Goal: Task Accomplishment & Management: Complete application form

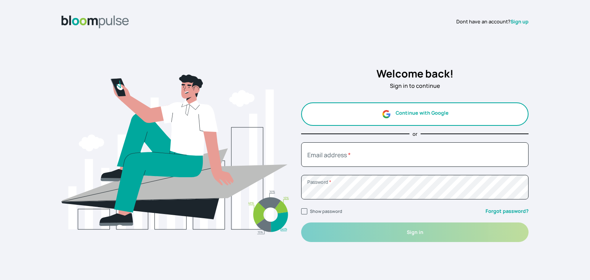
click at [401, 118] on button "Continue with Google" at bounding box center [414, 114] width 227 height 23
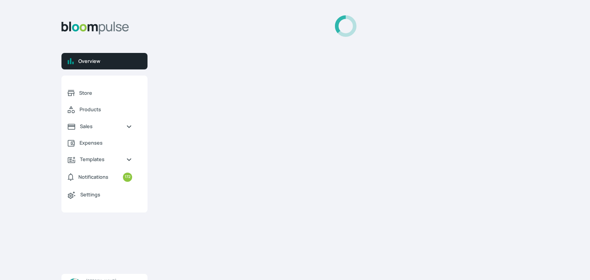
select select "2025"
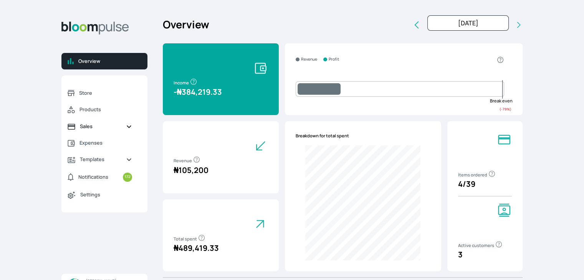
click at [83, 125] on span "Sales" at bounding box center [100, 126] width 40 height 7
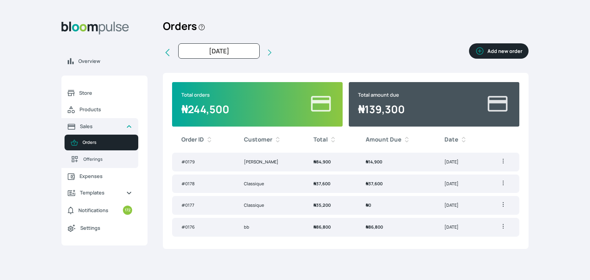
click at [499, 50] on button "Add new order" at bounding box center [499, 50] width 60 height 15
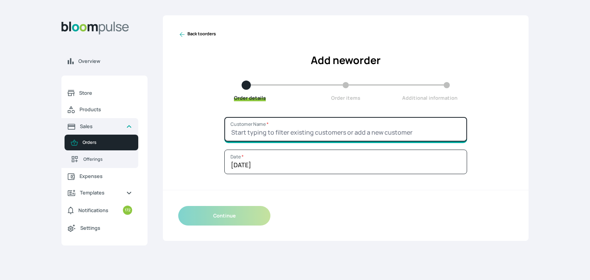
click at [318, 131] on input "Customer Name *" at bounding box center [345, 129] width 243 height 25
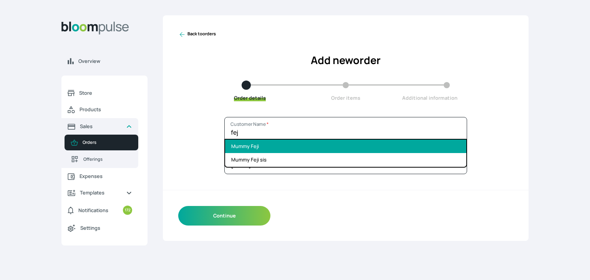
click at [285, 149] on li "Mummy Feji" at bounding box center [345, 146] width 241 height 13
type input "Mummy Feji"
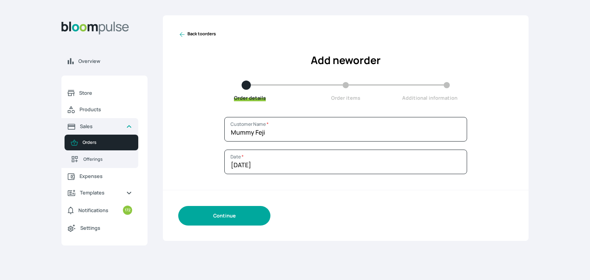
click at [235, 211] on button "Continue" at bounding box center [224, 216] width 92 height 20
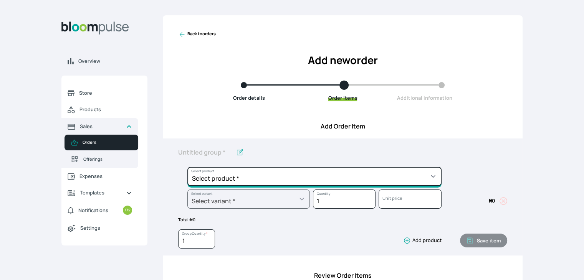
click at [268, 179] on select "Select product * Cake Decoration for 8inches High Chocolate oil based Round Cak…" at bounding box center [314, 176] width 254 height 19
select select "a288c6ae-7a33-4d48-9e4d-feb53a4d1c56"
click at [187, 167] on select "Select product * Cake Decoration for 8inches High Chocolate oil based Round Cak…" at bounding box center [314, 176] width 254 height 19
type input "Pound Round Cake"
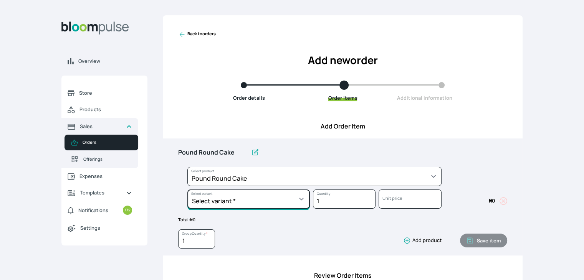
click at [290, 203] on select "Select variant * 10inches 11inches 12inches 13inches 14inches 6inches 7inches 8…" at bounding box center [248, 199] width 122 height 19
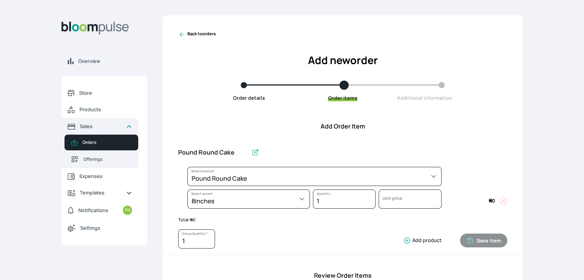
select select "a288c6ae-7a33-4d48-9e4d-feb53a4d1c56"
select select "4fe2a9c9-035d-4f81-9445-33615b141a5d"
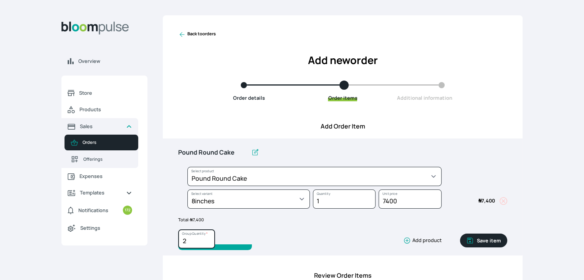
click at [207, 238] on input "2" at bounding box center [196, 239] width 37 height 19
click at [207, 238] on input "3" at bounding box center [196, 239] width 37 height 19
type input "4"
click at [207, 238] on input "4" at bounding box center [196, 239] width 37 height 19
click at [489, 240] on button "Save item" at bounding box center [483, 241] width 47 height 14
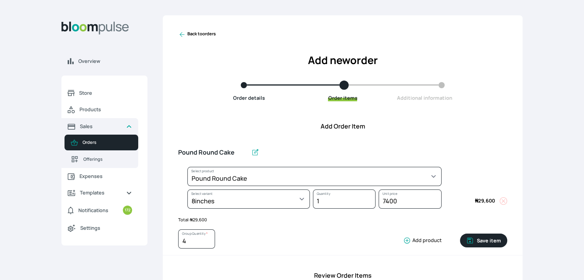
type input "1"
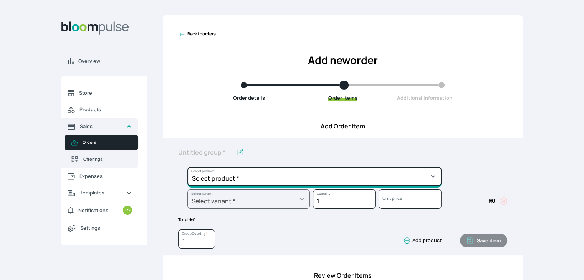
click at [364, 179] on select "Select product * Cake Decoration for 8inches High Chocolate oil based Round Cak…" at bounding box center [314, 176] width 254 height 19
select select "645c6260-b6bb-4351-a585-2a2a1086c83c"
click at [187, 167] on select "Select product * Cake Decoration for 8inches High Chocolate oil based Round Cak…" at bounding box center [314, 176] width 254 height 19
type input "Swiss Meringue Buttercream"
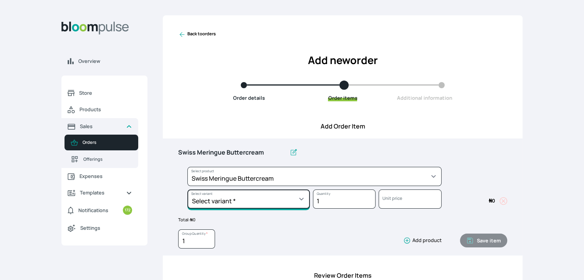
click at [288, 193] on select "Select variant * 1 batch Half batch" at bounding box center [248, 199] width 122 height 19
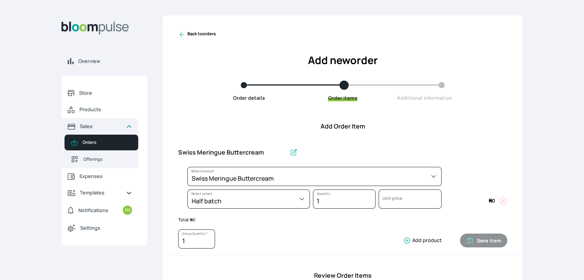
select select "645c6260-b6bb-4351-a585-2a2a1086c83c"
select select "fc7654b8-93b9-411b-9412-103ccf3fe3bb"
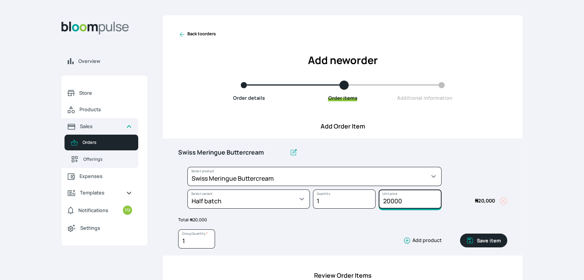
drag, startPoint x: 416, startPoint y: 201, endPoint x: 350, endPoint y: 188, distance: 67.3
click at [350, 188] on div "Select product * Cake Decoration for 8inches High Chocolate oil based Round Cak…" at bounding box center [342, 189] width 329 height 45
type input "15000"
click at [486, 240] on button "Save item" at bounding box center [483, 241] width 47 height 14
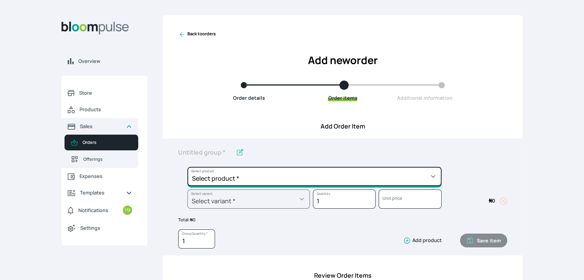
click at [395, 170] on select "Select product * Cake Decoration for 8inches High Chocolate oil based Round Cak…" at bounding box center [314, 176] width 254 height 19
select select "8010db02-07cd-44bd-8936-1cca38eae19c"
click at [187, 167] on select "Select product * Cake Decoration for 8inches High Chocolate oil based Round Cak…" at bounding box center [314, 176] width 254 height 19
type input "Fondant 1 Recipe"
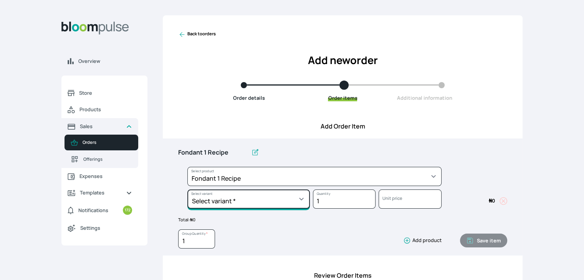
click at [285, 199] on select "Select variant * Regular" at bounding box center [248, 199] width 122 height 19
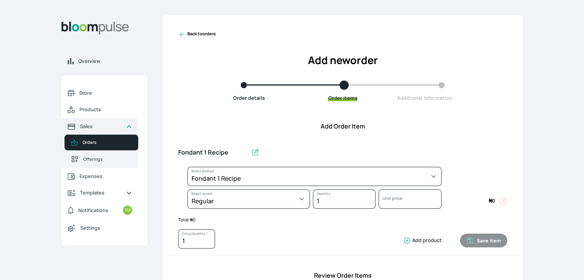
select select "8010db02-07cd-44bd-8936-1cca38eae19c"
select select "42ad62f1-0410-4207-9b65-65b7136d5369"
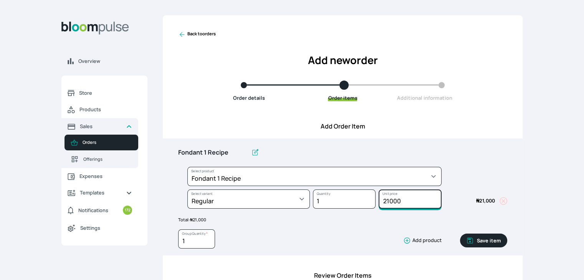
drag, startPoint x: 404, startPoint y: 200, endPoint x: 379, endPoint y: 197, distance: 24.8
click at [379, 197] on input "21000" at bounding box center [410, 199] width 63 height 19
type input "10500"
click at [478, 241] on button "Save item" at bounding box center [483, 241] width 47 height 14
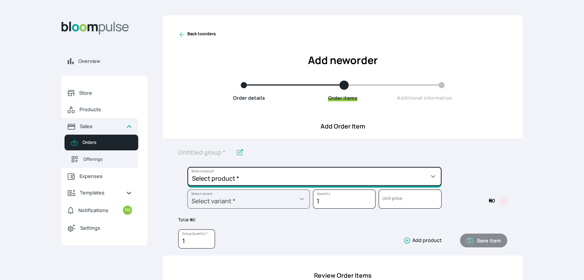
click at [359, 177] on select "Select product * Cake Decoration for 8inches High Chocolate oil based Round Cak…" at bounding box center [314, 176] width 254 height 19
select select "023b730d-bc46-477e-b7f7-d3522e7f455b"
click at [187, 167] on select "Select product * Cake Decoration for 8inches High Chocolate oil based Round Cak…" at bounding box center [314, 176] width 254 height 19
type input "Cake Decoration for 8inches High"
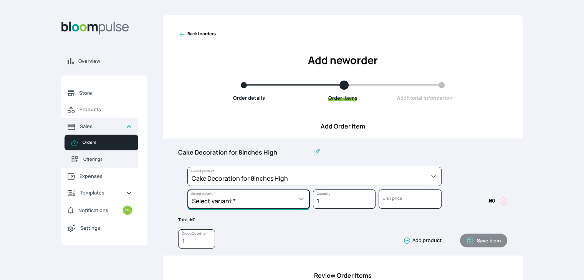
click at [291, 200] on select "Select variant * Basic Complex Regular" at bounding box center [248, 199] width 122 height 19
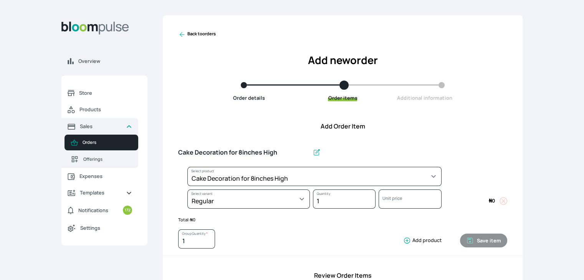
select select "023b730d-bc46-477e-b7f7-d3522e7f455b"
select select "13dbb06e-f851-45db-a0d6-3609ea7c0f11"
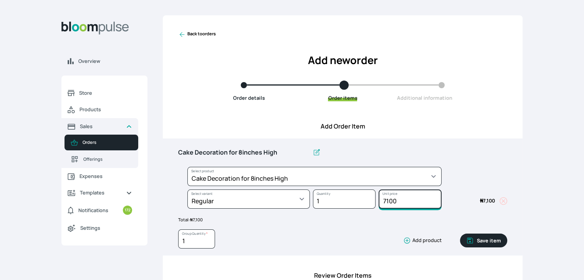
drag, startPoint x: 402, startPoint y: 203, endPoint x: 379, endPoint y: 204, distance: 22.3
click at [379, 204] on input "7100" at bounding box center [410, 199] width 63 height 19
type input "10000"
click at [496, 240] on button "Save item" at bounding box center [483, 241] width 47 height 14
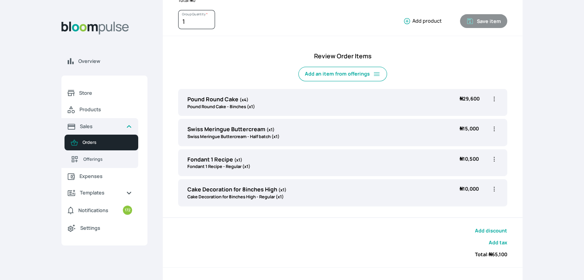
scroll to position [180, 0]
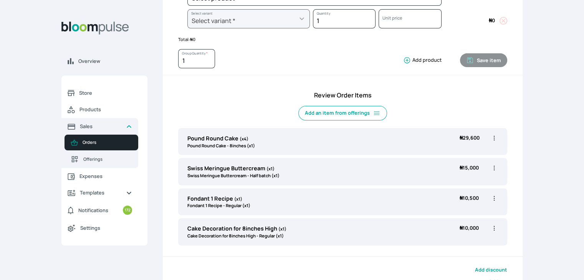
click at [494, 137] on icon "button" at bounding box center [494, 138] width 8 height 8
click at [453, 156] on span "Edit" at bounding box center [450, 154] width 8 height 7
type input "Pound Round Cake"
type input "4"
select select "a288c6ae-7a33-4d48-9e4d-feb53a4d1c56"
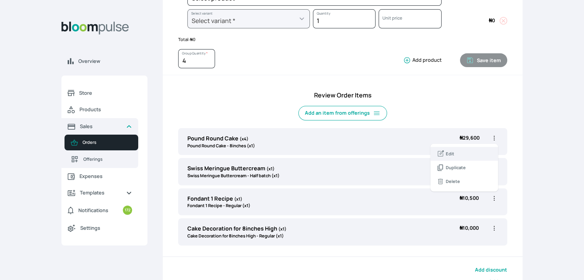
select select "4fe2a9c9-035d-4f81-9445-33615b141a5d"
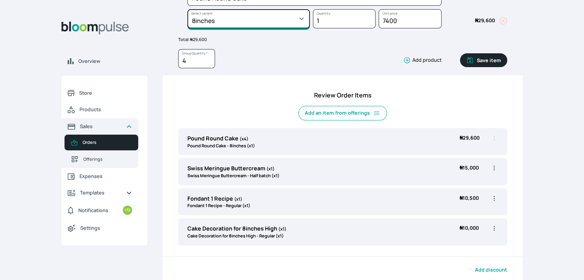
click at [238, 18] on select "Select variant * 10inches 11inches 12inches 13inches 14inches 6inches 7inches 8…" at bounding box center [248, 18] width 122 height 19
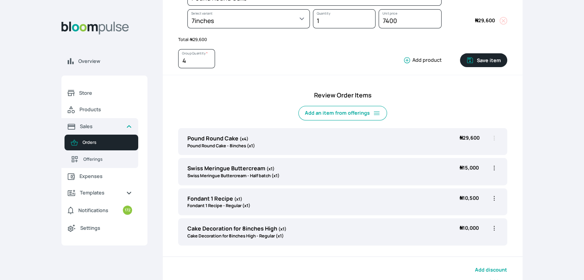
select select "a288c6ae-7a33-4d48-9e4d-feb53a4d1c56"
select select "19adb593-9bfa-4aca-8e71-2a95c6368711"
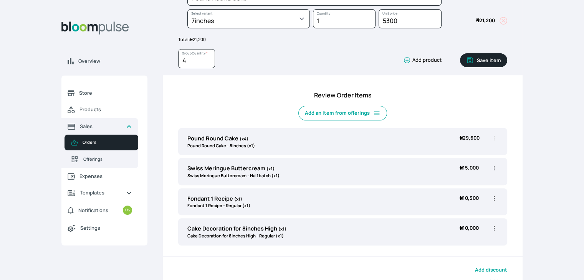
click at [486, 57] on button "Save item" at bounding box center [483, 60] width 47 height 14
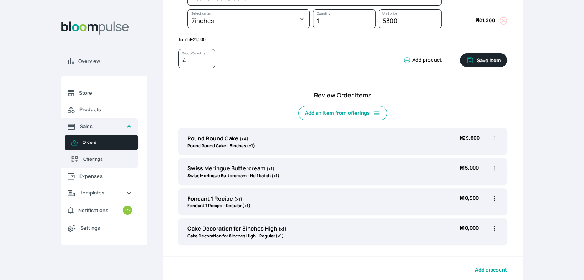
type input "1"
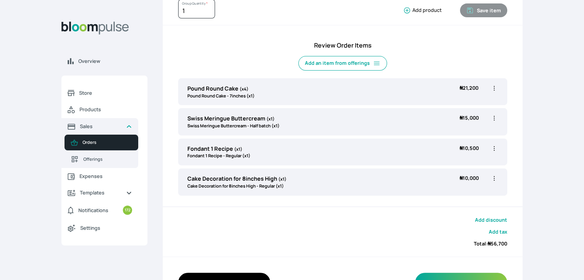
scroll to position [219, 0]
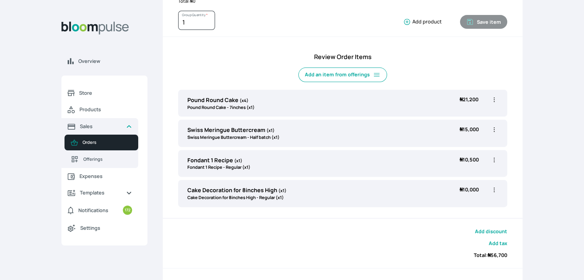
click at [494, 130] on icon "button" at bounding box center [494, 130] width 8 height 8
click at [453, 147] on span "Edit" at bounding box center [450, 145] width 8 height 7
type input "Swiss Meringue Buttercream"
select select "645c6260-b6bb-4351-a585-2a2a1086c83c"
select select "fc7654b8-93b9-411b-9412-103ccf3fe3bb"
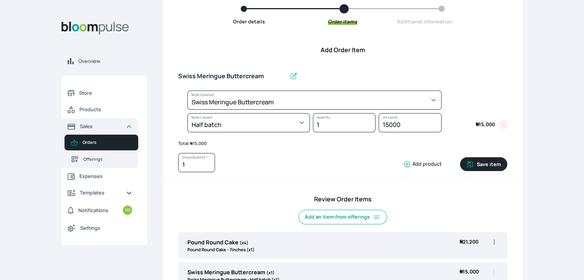
scroll to position [65, 0]
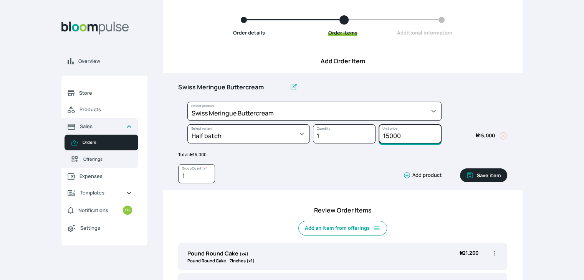
drag, startPoint x: 410, startPoint y: 136, endPoint x: 387, endPoint y: 139, distance: 24.0
click at [387, 139] on input "15000" at bounding box center [410, 133] width 63 height 19
type input "10000"
click at [487, 174] on button "Save item" at bounding box center [483, 176] width 47 height 14
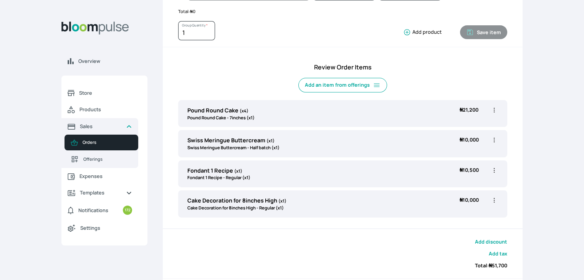
scroll to position [211, 0]
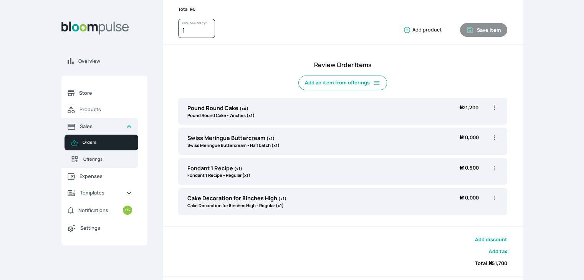
click at [492, 167] on icon "button" at bounding box center [494, 168] width 8 height 8
click at [465, 185] on span "Edit" at bounding box center [464, 184] width 55 height 8
type input "Fondant 1 Recipe"
select select "8010db02-07cd-44bd-8936-1cca38eae19c"
select select "42ad62f1-0410-4207-9b65-65b7136d5369"
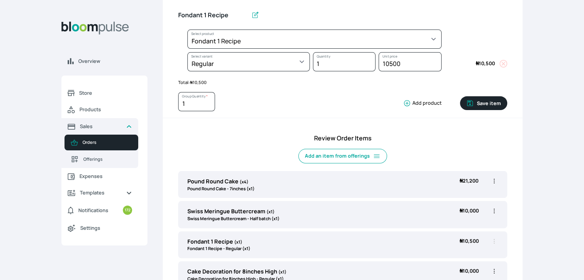
scroll to position [134, 0]
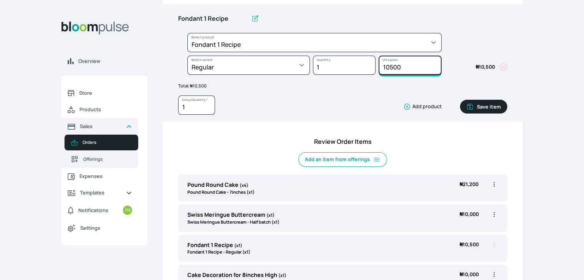
drag, startPoint x: 405, startPoint y: 69, endPoint x: 367, endPoint y: 60, distance: 39.4
click at [367, 60] on div "Select product * Cake Decoration for 8inches High Chocolate oil based Round Cak…" at bounding box center [342, 55] width 329 height 45
type input "8500"
click at [488, 106] on button "Save item" at bounding box center [483, 107] width 47 height 14
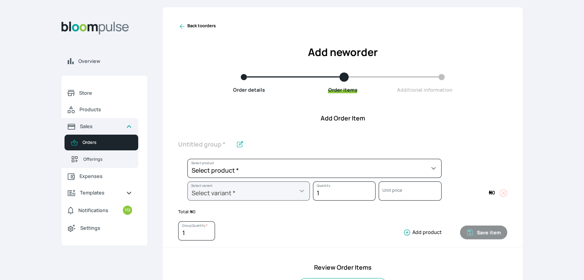
scroll to position [0, 0]
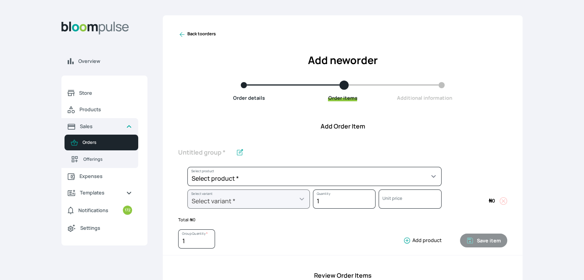
click at [181, 33] on icon at bounding box center [182, 34] width 5 height 5
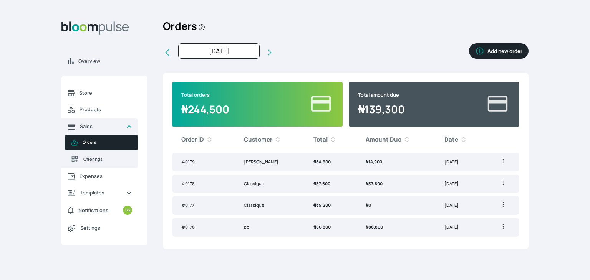
click at [275, 169] on td "Mrs Eniola" at bounding box center [270, 162] width 70 height 19
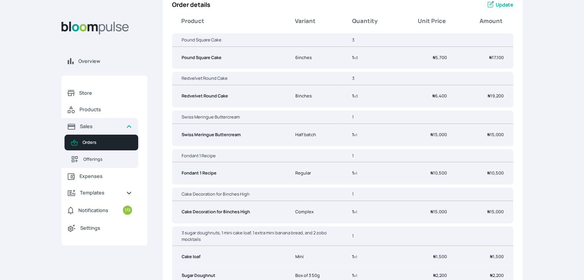
scroll to position [120, 0]
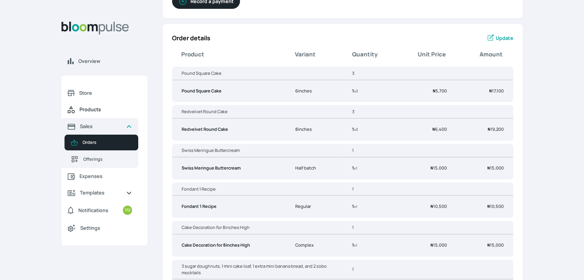
click at [89, 106] on span "Products" at bounding box center [105, 109] width 53 height 7
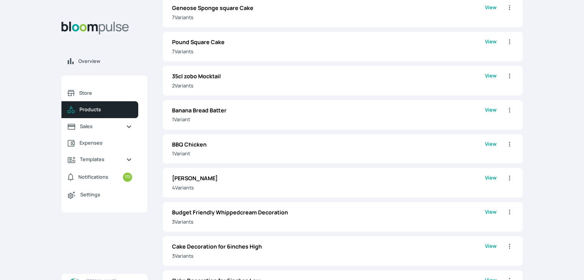
scroll to position [38, 0]
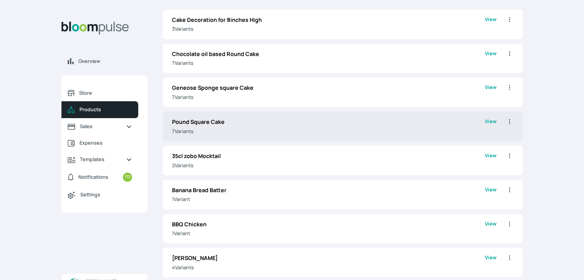
click at [213, 125] on p "Pound Square Cake" at bounding box center [328, 122] width 313 height 8
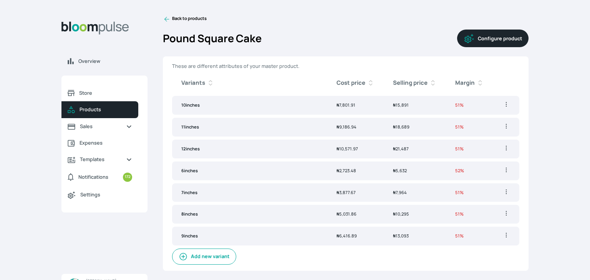
click at [165, 16] on icon at bounding box center [167, 19] width 8 height 8
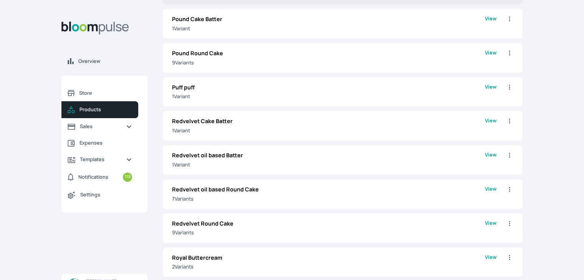
scroll to position [1190, 0]
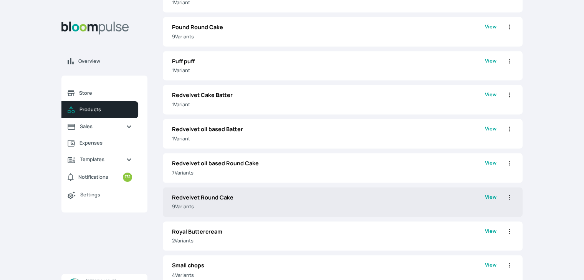
click at [211, 206] on p "9 Variant s" at bounding box center [328, 206] width 313 height 7
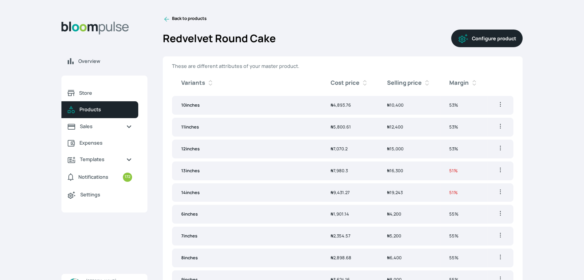
click at [174, 18] on link "Back to products" at bounding box center [185, 19] width 44 height 8
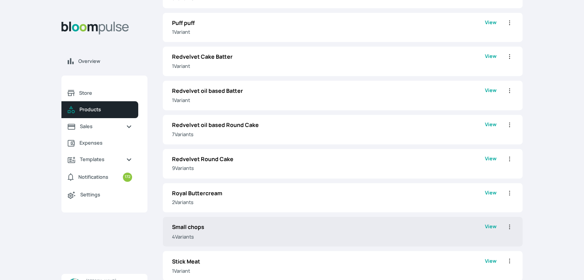
scroll to position [1382, 0]
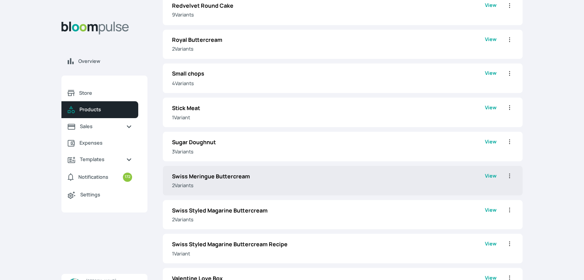
click at [203, 179] on p "Swiss Meringue Buttercream" at bounding box center [328, 176] width 313 height 8
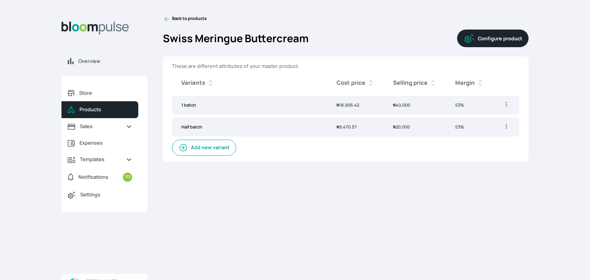
click at [176, 17] on link "Back to products" at bounding box center [185, 19] width 44 height 8
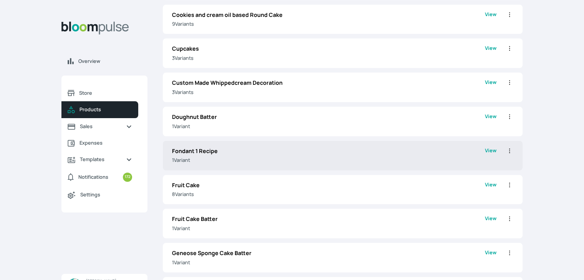
scroll to position [768, 0]
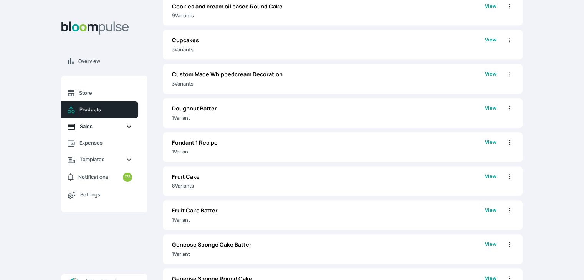
click at [93, 128] on span "Sales" at bounding box center [100, 126] width 40 height 7
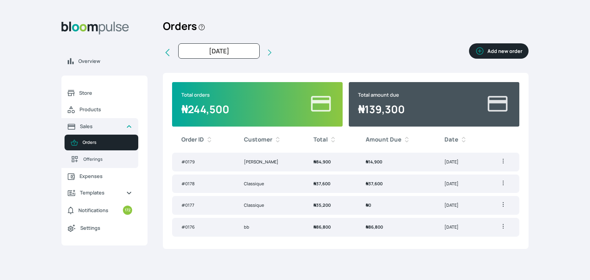
click at [321, 162] on span "₦ 84,900" at bounding box center [321, 162] width 17 height 6
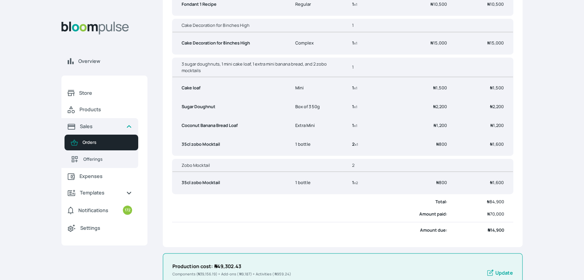
scroll to position [312, 0]
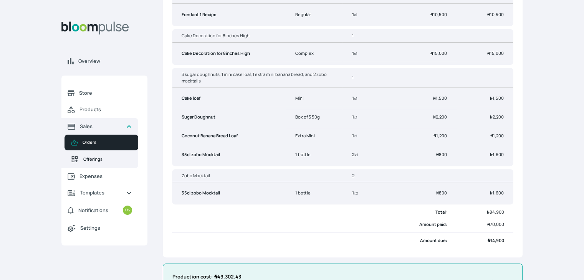
click at [94, 158] on span "Offerings" at bounding box center [107, 159] width 49 height 7
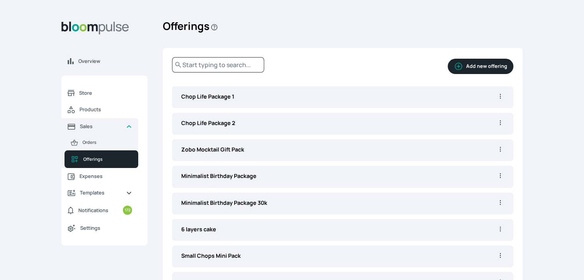
click at [264, 102] on div "Chop Life Package 1 Edit" at bounding box center [342, 97] width 341 height 22
click at [417, 94] on p "Chop Life Package 1" at bounding box center [338, 97] width 315 height 8
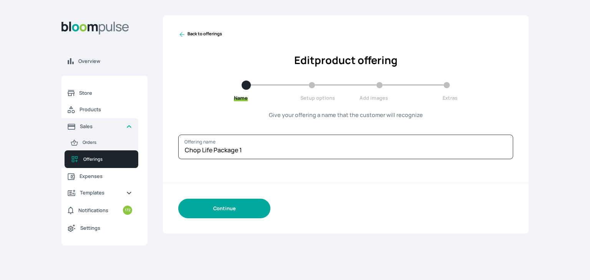
click at [250, 206] on button "Continue" at bounding box center [224, 209] width 92 height 20
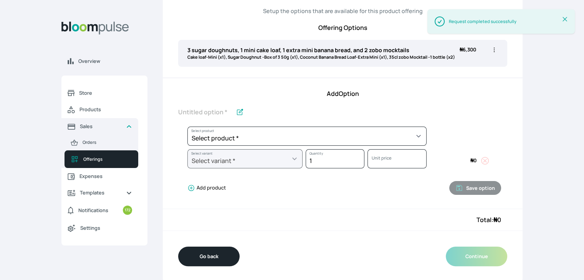
scroll to position [105, 0]
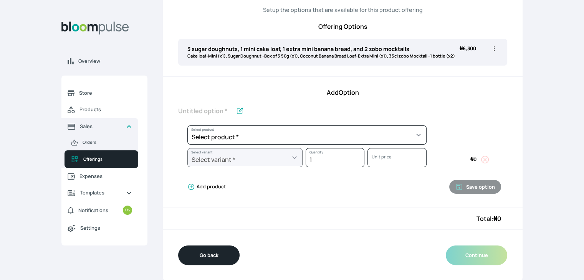
click at [493, 50] on icon "button" at bounding box center [494, 49] width 8 height 8
click at [471, 69] on li "Edit" at bounding box center [464, 65] width 68 height 14
click at [495, 51] on icon "button" at bounding box center [494, 49] width 8 height 8
click at [460, 62] on span "Edit" at bounding box center [464, 65] width 55 height 8
type input "3 sugar doughnuts, 1 mini cake loaf, 1 extra mini banana bread, and 2 zobo mock…"
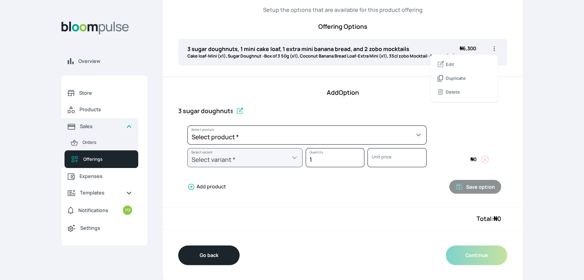
select select "d84ca49a-fe7d-4791-898a-079deb6df438"
select select "52d989d8-b58d-420d-b69d-69f56ce0c0ee"
select select "26b09864-7972-4dce-9e0a-1fcc815dfe10"
select select "a56530ea-b6f6-4e8f-ac57-5fd481e476e2"
select select "cfa96988-9704-47cb-ab01-588e160b4381"
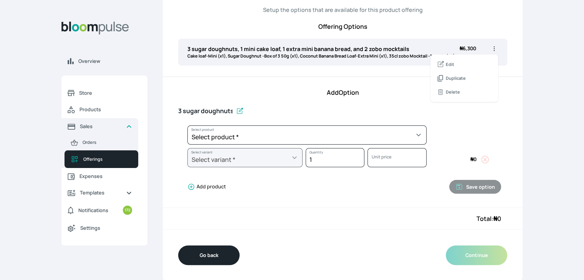
select select "31cc241c-ac80-4d55-8246-059495bddb00"
select select "554261ef-0d72-4d8c-b9e9-20cbb940c389"
select select "2a303e0c-6bf6-449a-bda6-cde036aa9b78"
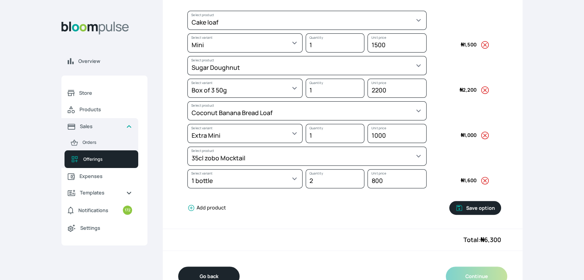
scroll to position [220, 0]
click at [77, 106] on link "Products" at bounding box center [99, 109] width 77 height 17
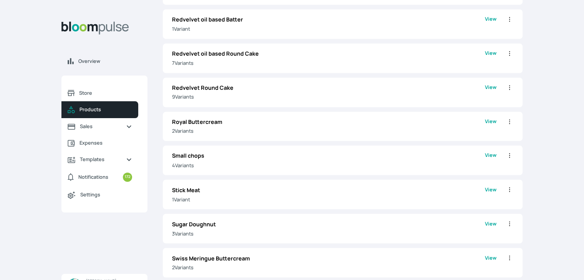
scroll to position [1334, 0]
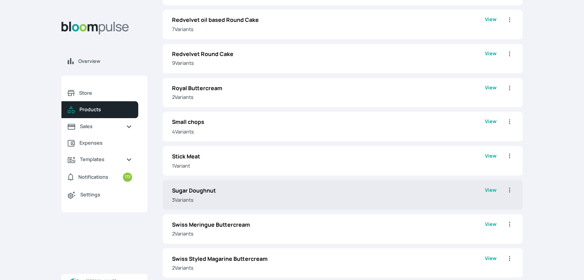
click at [233, 198] on p "3 Variant s" at bounding box center [328, 199] width 313 height 7
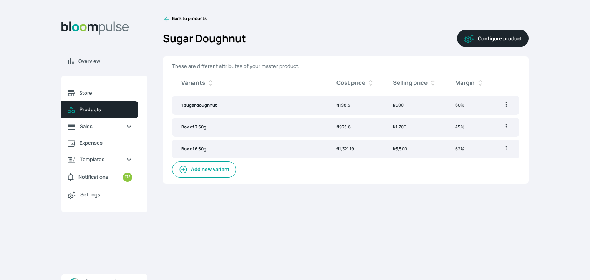
click at [504, 39] on button "Configure product" at bounding box center [492, 39] width 71 height 18
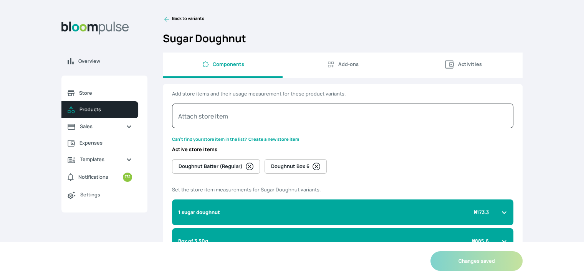
click at [502, 210] on icon at bounding box center [504, 213] width 6 height 6
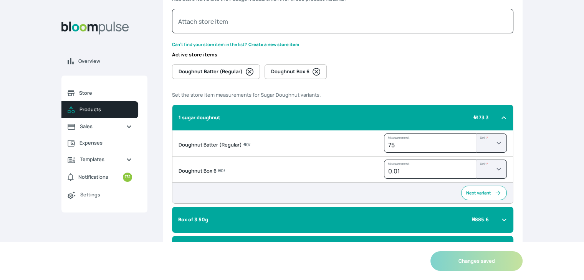
scroll to position [115, 0]
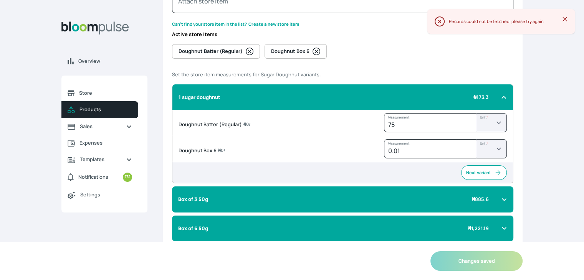
click at [506, 199] on icon at bounding box center [504, 200] width 6 height 6
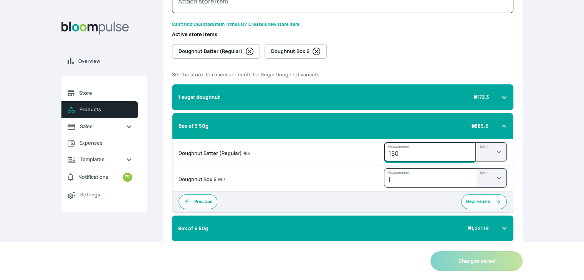
drag, startPoint x: 403, startPoint y: 155, endPoint x: 383, endPoint y: 157, distance: 19.7
click at [383, 157] on div "Doughnut Batter (Regular) ₦ 0 / 150 Measurement Unit *" at bounding box center [342, 152] width 341 height 26
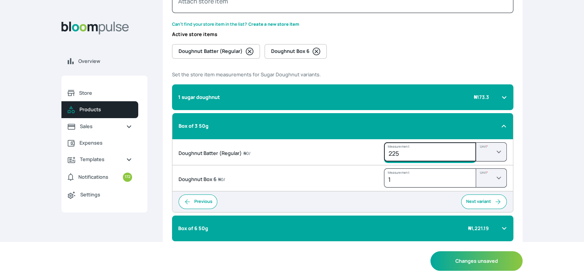
type input "225"
click at [503, 228] on icon at bounding box center [503, 229] width 3 height 2
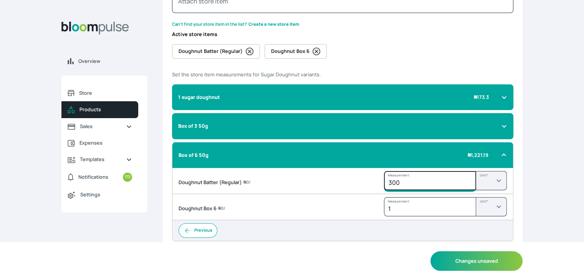
drag, startPoint x: 409, startPoint y: 179, endPoint x: 354, endPoint y: 180, distance: 55.3
click at [354, 180] on div "Doughnut Batter (Regular) ₦ 0 / 300 Measurement Unit *" at bounding box center [342, 181] width 341 height 26
type input "450"
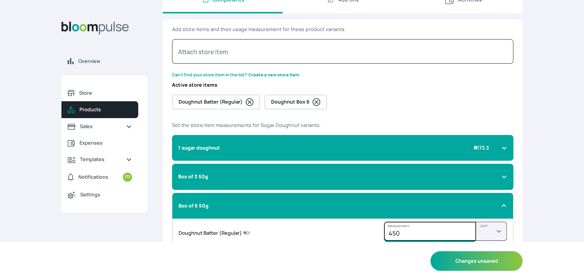
scroll to position [0, 0]
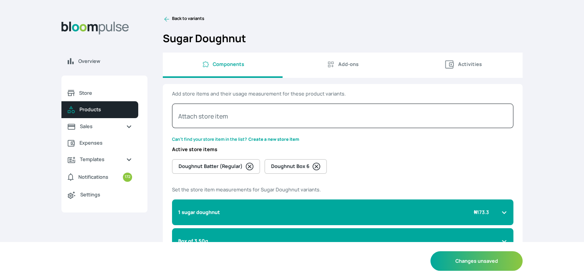
click at [344, 69] on button "Add-ons" at bounding box center [343, 65] width 120 height 25
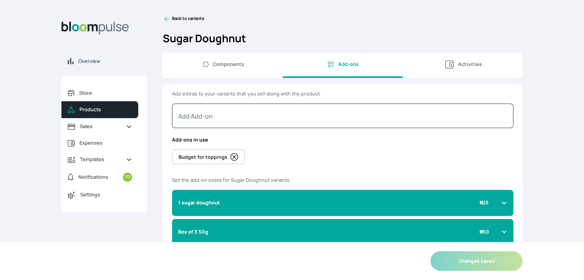
click at [462, 68] on span "Activities" at bounding box center [463, 65] width 108 height 12
select select "MINUTE"
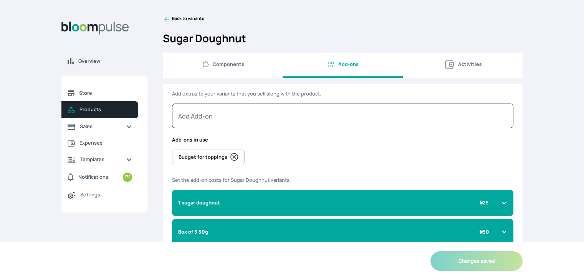
select select "MINUTE"
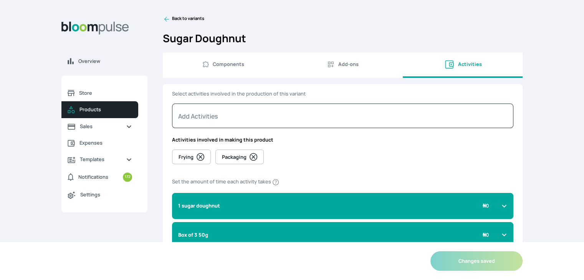
click at [236, 63] on span "Components" at bounding box center [228, 64] width 31 height 7
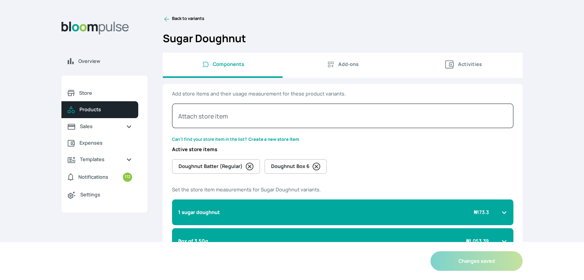
click at [173, 18] on link "Back to variants" at bounding box center [343, 19] width 360 height 8
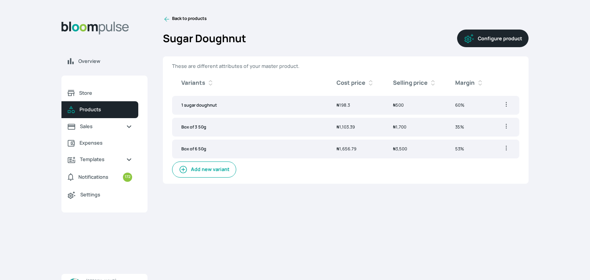
click at [398, 129] on span "₦ 1,700" at bounding box center [399, 127] width 13 height 6
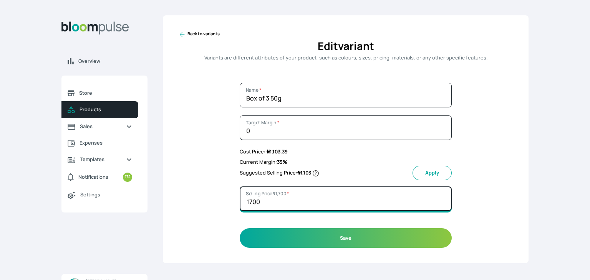
drag, startPoint x: 260, startPoint y: 202, endPoint x: 234, endPoint y: 203, distance: 26.1
click at [234, 203] on div "Back to variants Edit variant Variants are different attributes of your product…" at bounding box center [346, 139] width 366 height 248
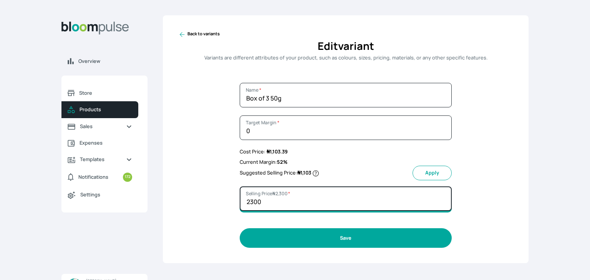
type input "2300"
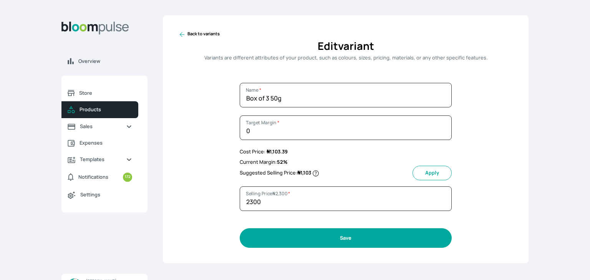
click at [369, 235] on button "Save" at bounding box center [346, 238] width 212 height 20
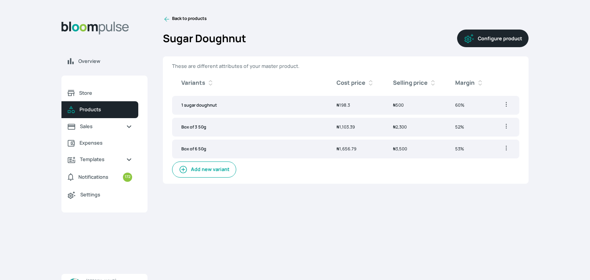
click at [168, 17] on icon at bounding box center [167, 19] width 8 height 8
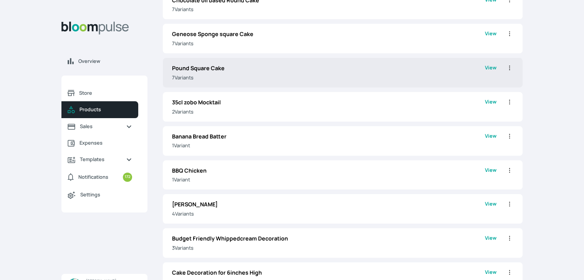
scroll to position [115, 0]
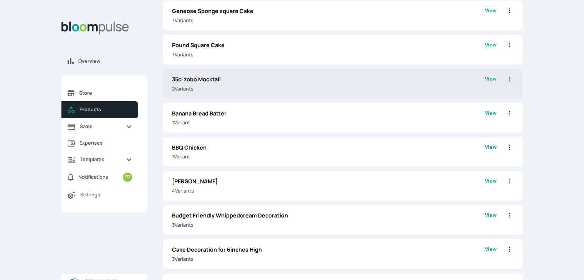
click at [241, 89] on p "2 Variant s" at bounding box center [328, 88] width 313 height 7
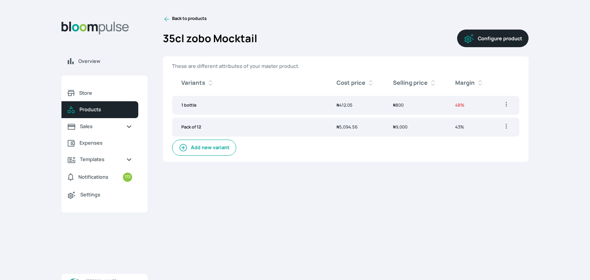
click at [346, 128] on span "₦ 5,094.56" at bounding box center [346, 127] width 21 height 6
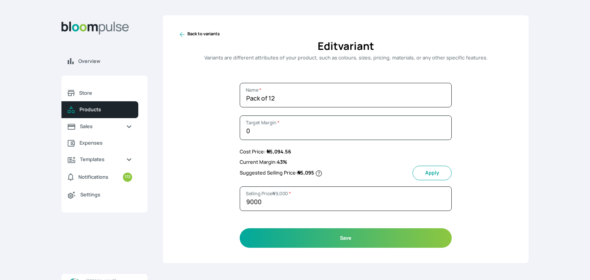
click at [187, 36] on link "Back to variants" at bounding box center [345, 35] width 335 height 8
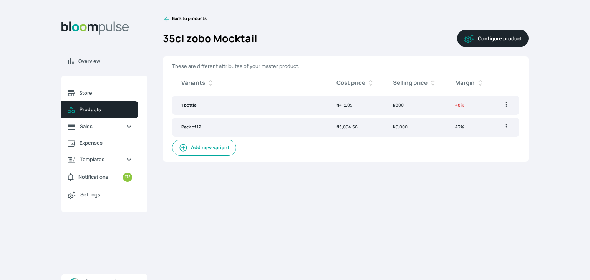
click at [481, 41] on button "Configure product" at bounding box center [492, 39] width 71 height 18
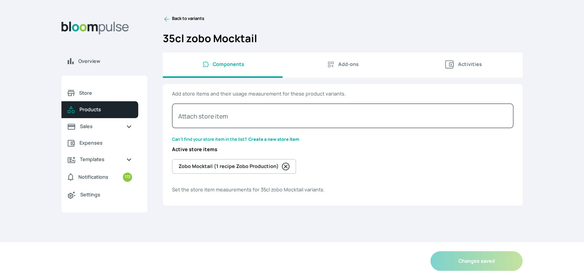
select select "GRAM"
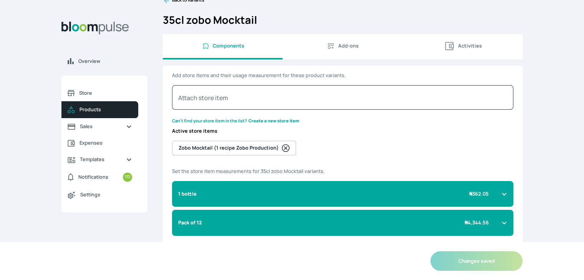
scroll to position [45, 0]
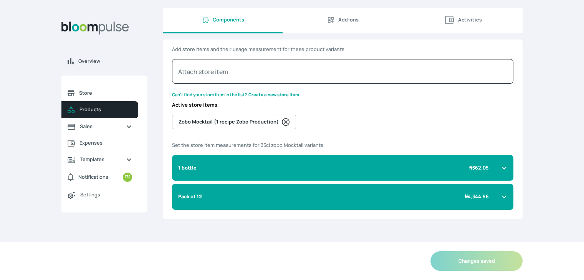
click at [505, 169] on icon at bounding box center [504, 168] width 6 height 6
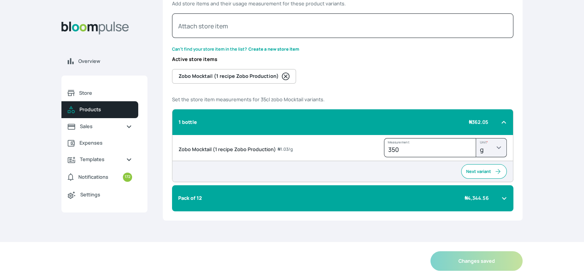
scroll to position [91, 0]
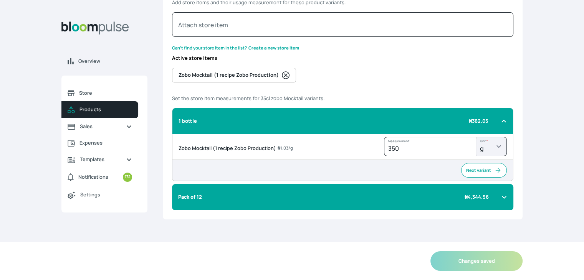
click at [502, 194] on icon at bounding box center [504, 197] width 6 height 6
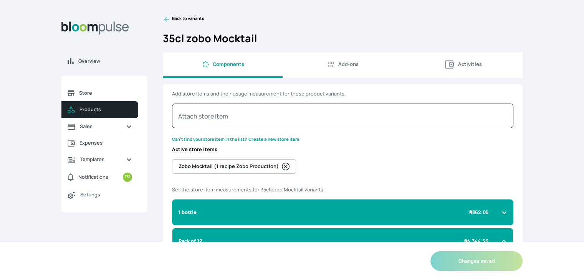
scroll to position [0, 0]
click at [350, 69] on button "Add-ons" at bounding box center [343, 65] width 120 height 25
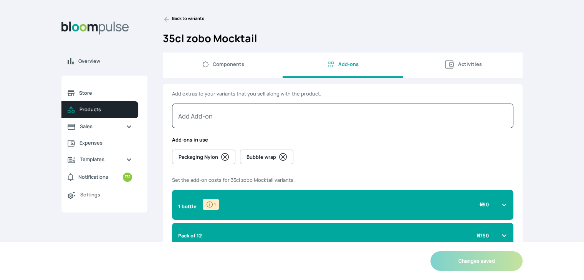
click at [230, 65] on span "Components" at bounding box center [228, 64] width 31 height 7
select select "GRAM"
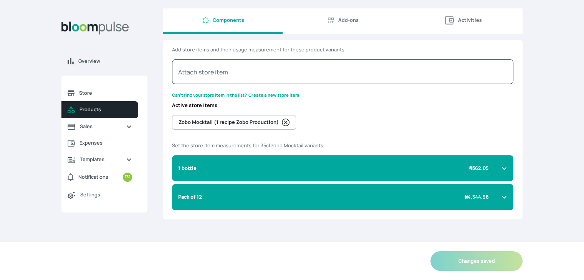
scroll to position [45, 0]
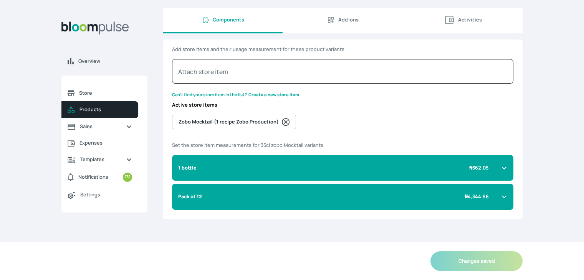
click at [504, 166] on icon at bounding box center [504, 168] width 6 height 6
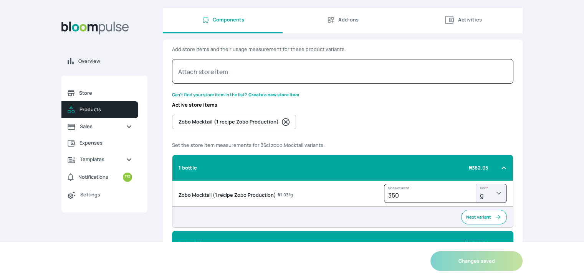
click at [350, 20] on span "Add-ons" at bounding box center [348, 19] width 20 height 7
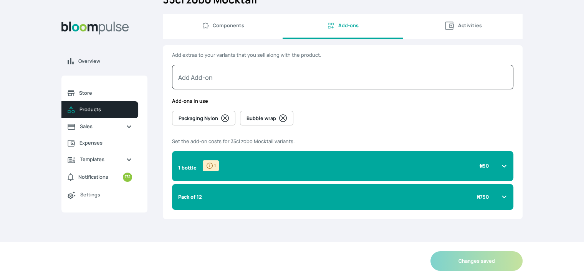
click at [459, 24] on span "Activities" at bounding box center [470, 25] width 24 height 7
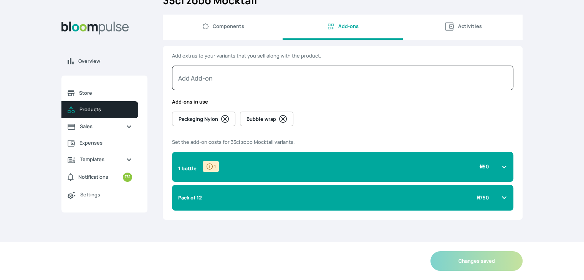
select select "MINUTE"
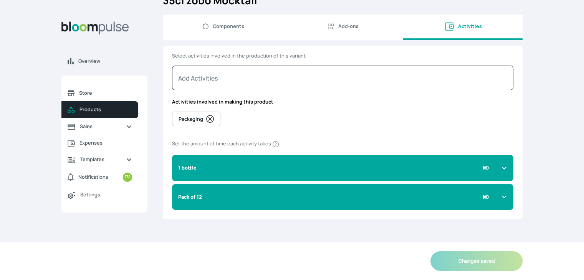
click at [241, 26] on span "Components" at bounding box center [228, 26] width 31 height 7
select select "GRAM"
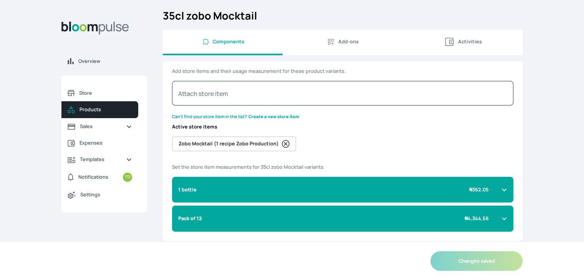
scroll to position [0, 0]
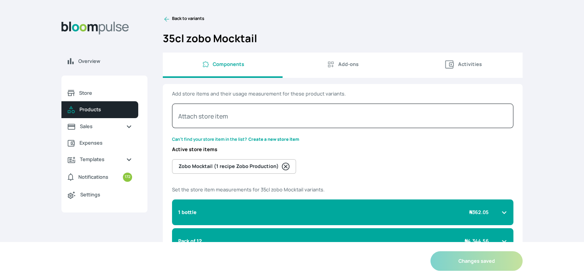
click at [164, 18] on icon at bounding box center [167, 19] width 8 height 8
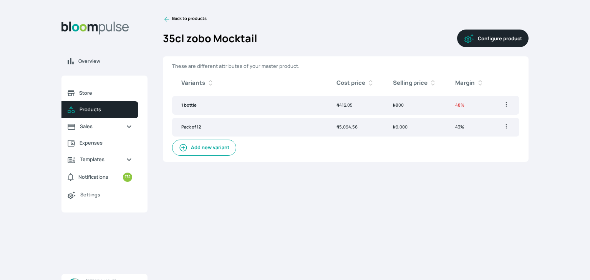
click at [167, 22] on icon at bounding box center [167, 19] width 8 height 8
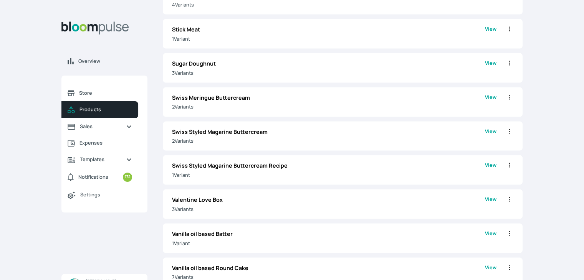
scroll to position [1585, 0]
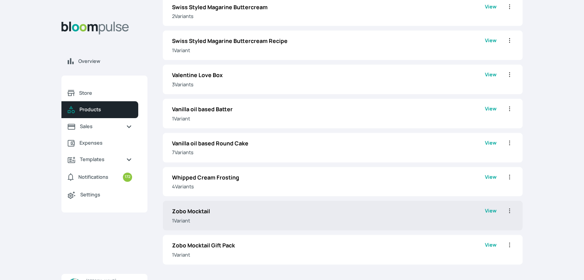
click at [218, 217] on p "1 Variant" at bounding box center [328, 220] width 313 height 7
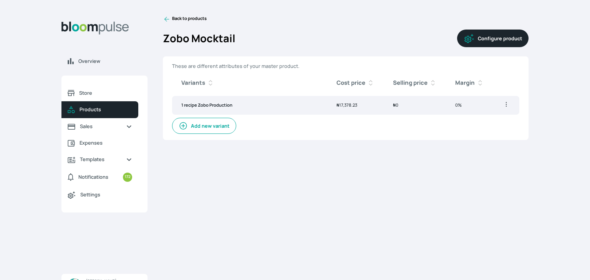
click at [280, 104] on td "1 recipe Zobo Production" at bounding box center [249, 105] width 155 height 19
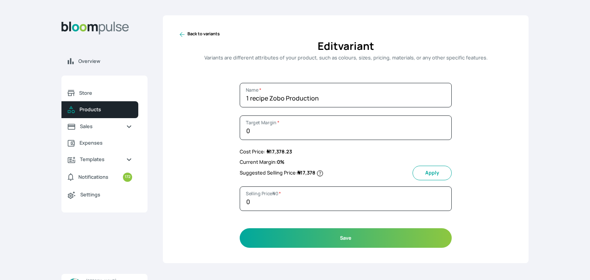
click at [180, 35] on icon at bounding box center [182, 35] width 8 height 8
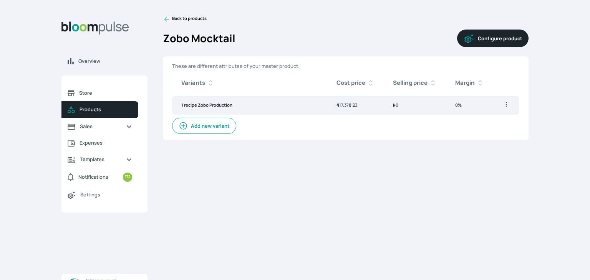
click at [476, 40] on button "Configure product" at bounding box center [492, 39] width 71 height 18
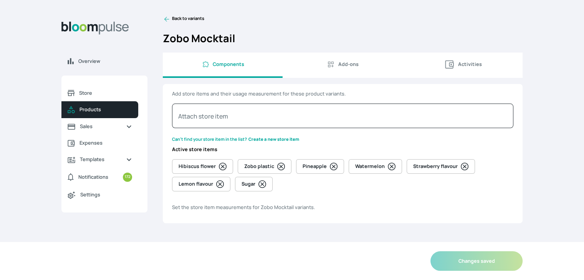
select select "GRAM"
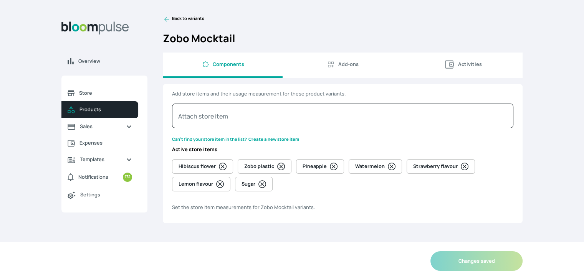
select select "GRAM"
select select "PIECE"
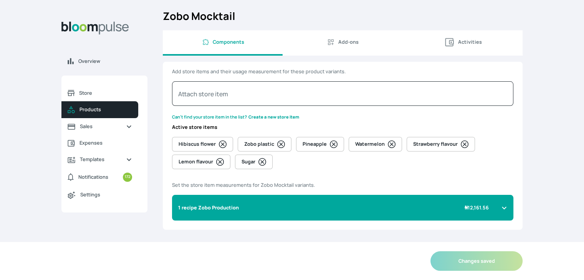
scroll to position [33, 0]
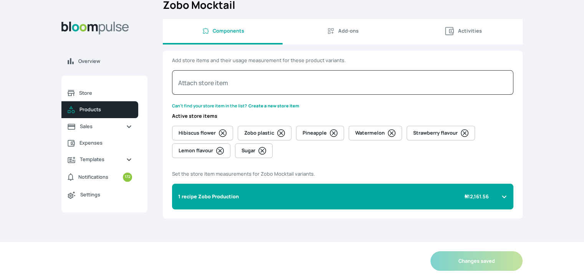
click at [502, 195] on icon at bounding box center [504, 197] width 6 height 6
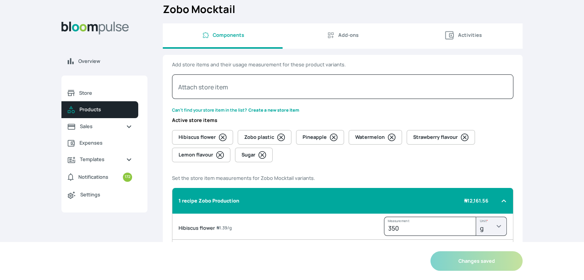
scroll to position [0, 0]
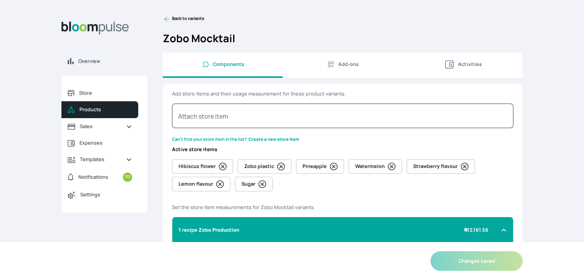
click at [173, 18] on link "Back to variants" at bounding box center [343, 19] width 360 height 8
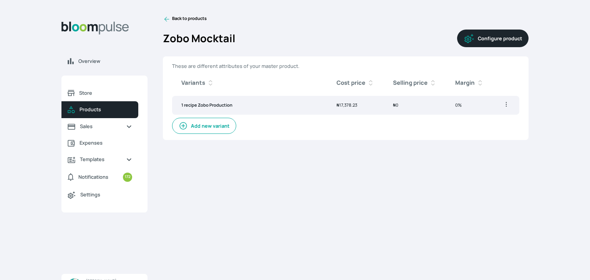
click at [173, 18] on link "Back to products" at bounding box center [185, 19] width 44 height 8
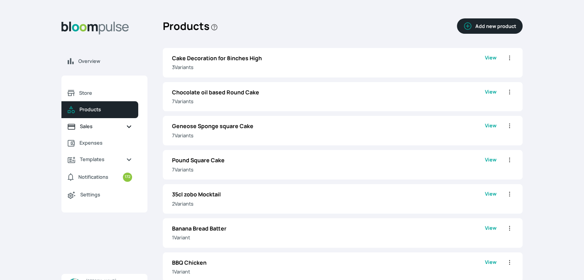
click at [95, 127] on span "Sales" at bounding box center [100, 126] width 40 height 7
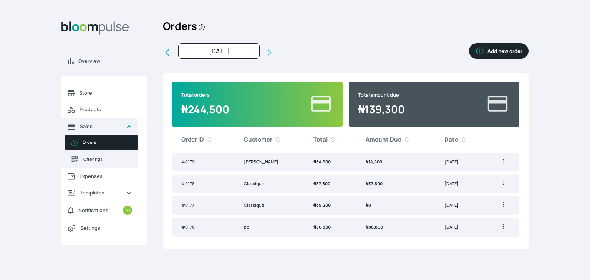
click at [318, 159] on span "₦ 84,900" at bounding box center [321, 162] width 17 height 6
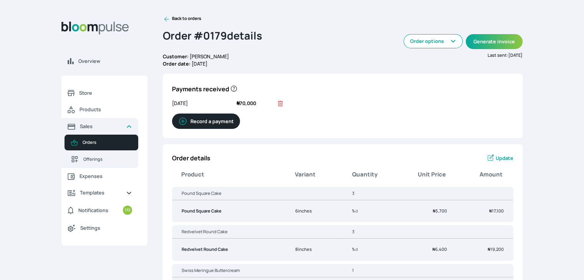
click at [169, 19] on icon at bounding box center [167, 19] width 8 height 8
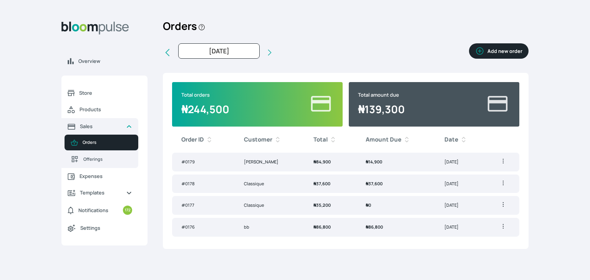
click at [447, 163] on td "Oct 7, 2025" at bounding box center [460, 162] width 51 height 19
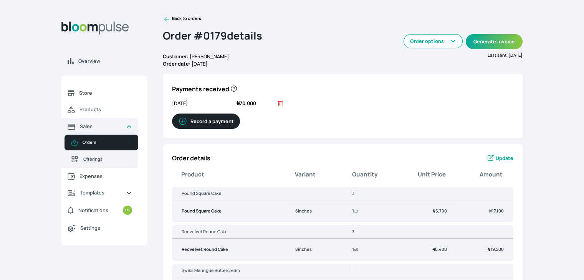
click at [217, 125] on button "Record a payment" at bounding box center [206, 121] width 68 height 15
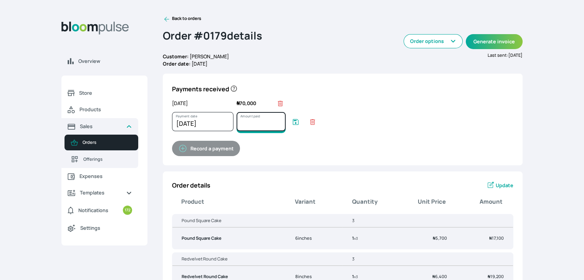
click at [243, 125] on input "Amount paid" at bounding box center [261, 121] width 49 height 19
type input "14900"
click at [294, 119] on icon "submit" at bounding box center [296, 122] width 8 height 8
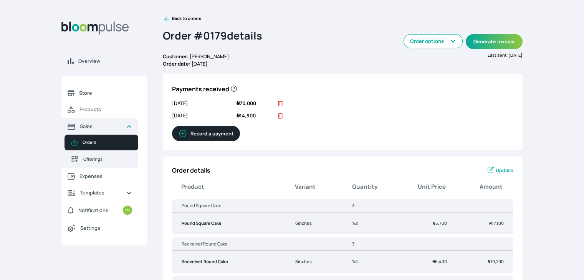
click at [281, 119] on icon at bounding box center [280, 116] width 8 height 8
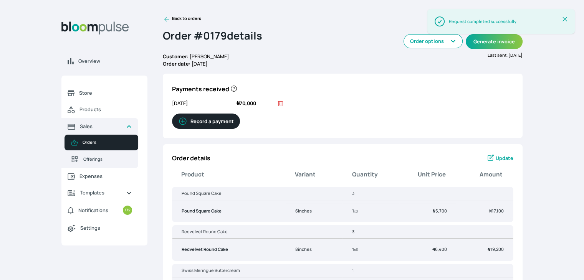
click at [177, 19] on link "Back to orders" at bounding box center [182, 19] width 38 height 8
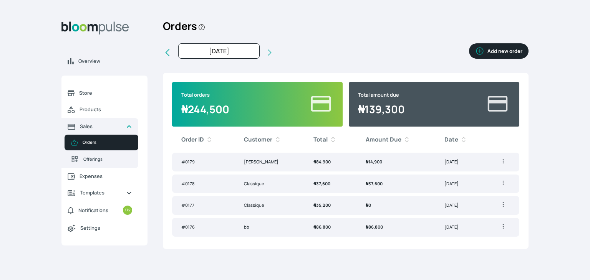
click at [507, 51] on button "Add new order" at bounding box center [499, 50] width 60 height 15
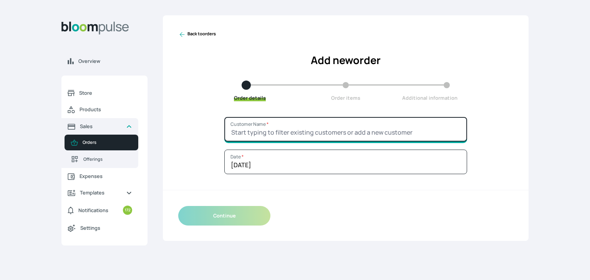
click at [318, 134] on input "Customer Name *" at bounding box center [345, 129] width 243 height 25
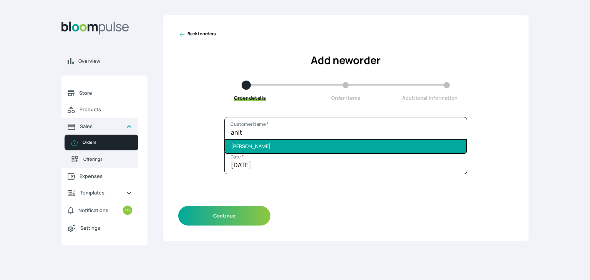
click at [288, 147] on li "anita" at bounding box center [345, 146] width 241 height 13
type input "anita"
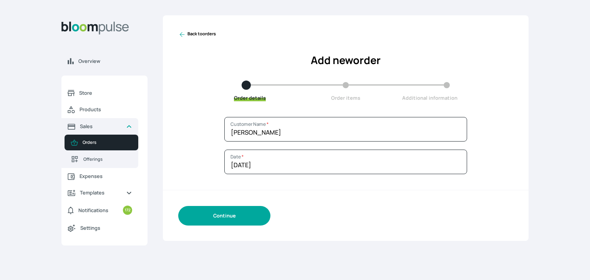
click at [242, 215] on button "Continue" at bounding box center [224, 216] width 92 height 20
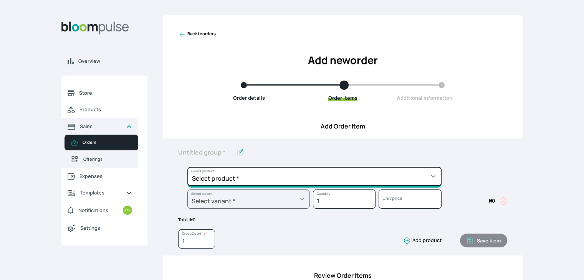
click at [275, 172] on select "Select product * Cake Decoration for 8inches High Chocolate oil based Round Cak…" at bounding box center [314, 176] width 254 height 19
select select "be455cf8-7bfd-466e-9032-5e752029ab19"
click at [187, 167] on select "Select product * Cake Decoration for 8inches High Chocolate oil based Round Cak…" at bounding box center [314, 176] width 254 height 19
type input "Chocolate Round Cake"
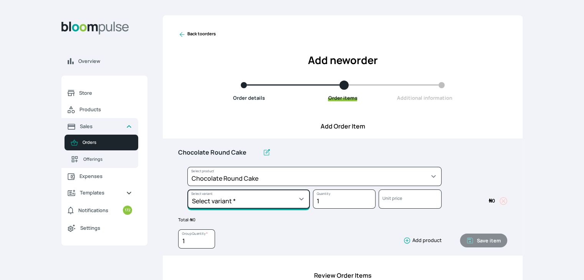
click at [278, 202] on select "Select variant * 10inches 11inches 12inches 13inches 14inches 6inches 7inches 8…" at bounding box center [248, 199] width 122 height 19
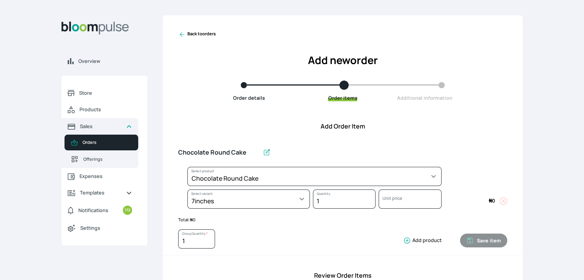
select select "be455cf8-7bfd-466e-9032-5e752029ab19"
select select "e2b3965c-1c73-46b0-9315-1573e359c0a1"
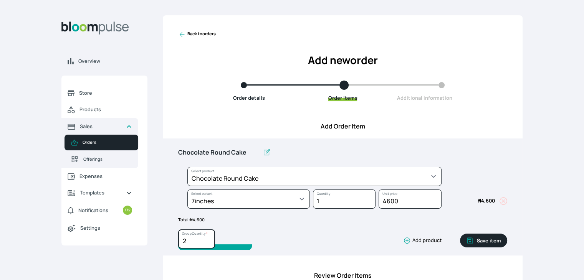
type input "2"
click at [209, 237] on input "2" at bounding box center [196, 239] width 37 height 19
click at [483, 242] on button "Save item" at bounding box center [483, 241] width 47 height 14
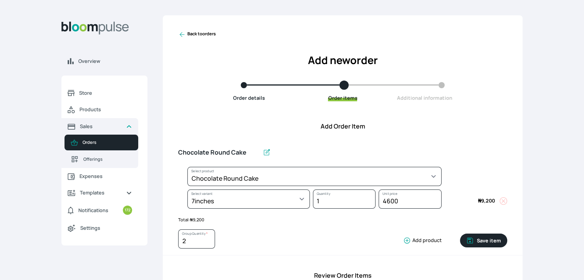
type input "1"
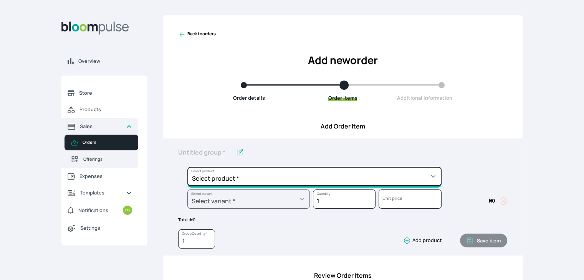
click at [324, 178] on select "Select product * Cake Decoration for 8inches High Chocolate oil based Round Cak…" at bounding box center [314, 176] width 254 height 19
select select "03a9c920-d373-4b55-9805-9de923defabf"
click at [187, 167] on select "Select product * Cake Decoration for 8inches High Chocolate oil based Round Cak…" at bounding box center [314, 176] width 254 height 19
type input "Redvelvet Round Cake"
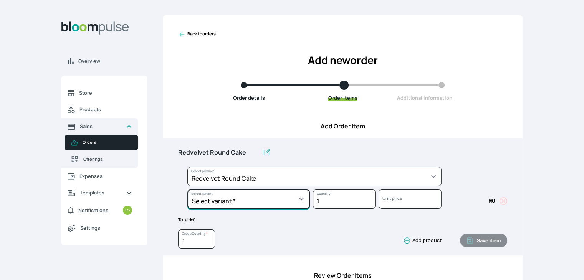
click at [278, 202] on select "Select variant * 10inches 11inches 12inches 13inches 14inches 6inches 7inches 8…" at bounding box center [248, 199] width 122 height 19
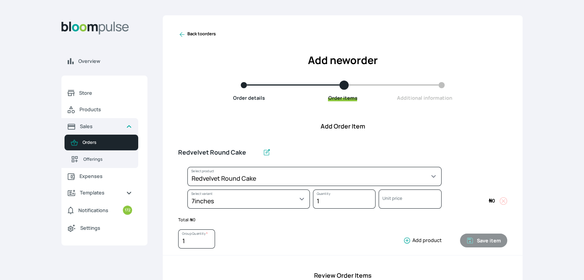
select select "03a9c920-d373-4b55-9805-9de923defabf"
select select "821cfaab-f321-4864-a9e1-725c6dd7af33"
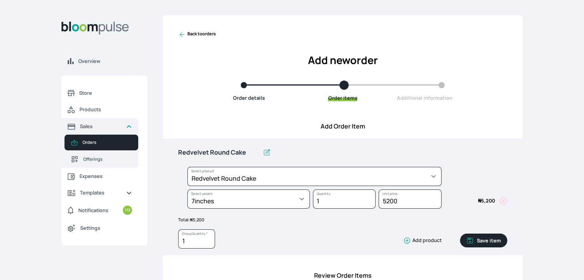
click at [474, 240] on icon "button" at bounding box center [470, 241] width 8 height 8
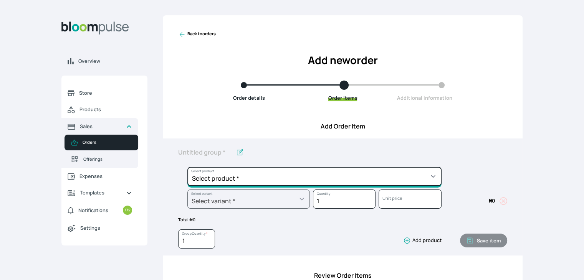
click at [375, 181] on select "Select product * Cake Decoration for 8inches High Chocolate oil based Round Cak…" at bounding box center [314, 176] width 254 height 19
select select "645c6260-b6bb-4351-a585-2a2a1086c83c"
click at [187, 167] on select "Select product * Cake Decoration for 8inches High Chocolate oil based Round Cak…" at bounding box center [314, 176] width 254 height 19
type input "Swiss Meringue Buttercream"
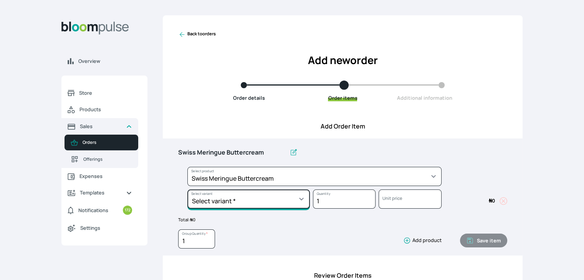
click at [294, 203] on select "Select variant * 1 batch Half batch" at bounding box center [248, 199] width 122 height 19
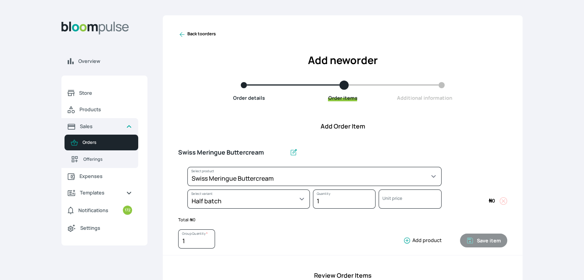
select select "645c6260-b6bb-4351-a585-2a2a1086c83c"
select select "fc7654b8-93b9-411b-9412-103ccf3fe3bb"
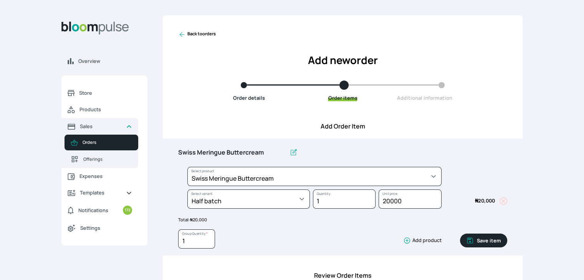
click at [488, 244] on button "Save item" at bounding box center [483, 241] width 47 height 14
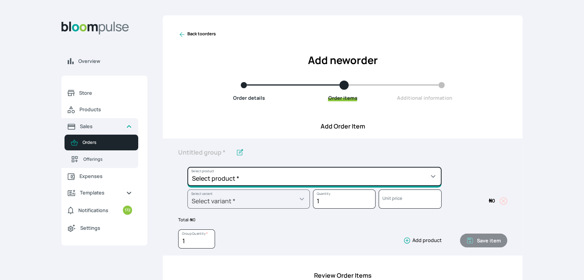
click at [358, 178] on select "Select product * Cake Decoration for 8inches High Chocolate oil based Round Cak…" at bounding box center [314, 176] width 254 height 19
select select "8010db02-07cd-44bd-8936-1cca38eae19c"
click at [187, 167] on select "Select product * Cake Decoration for 8inches High Chocolate oil based Round Cak…" at bounding box center [314, 176] width 254 height 19
type input "Fondant 1 Recipe"
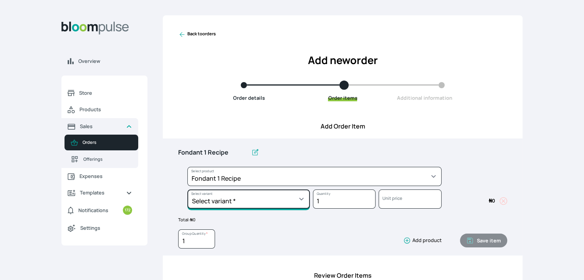
click at [298, 199] on select "Select variant * Regular" at bounding box center [248, 199] width 122 height 19
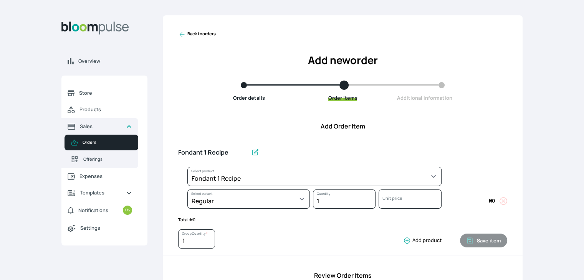
select select "8010db02-07cd-44bd-8936-1cca38eae19c"
select select "42ad62f1-0410-4207-9b65-65b7136d5369"
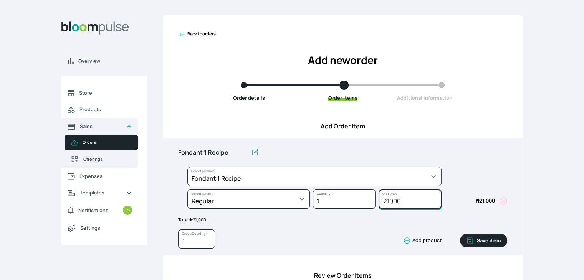
drag, startPoint x: 407, startPoint y: 200, endPoint x: 355, endPoint y: 195, distance: 52.8
click at [355, 195] on div "Select product * Cake Decoration for 8inches High Chocolate oil based Round Cak…" at bounding box center [342, 189] width 329 height 45
type input "10500"
click at [480, 242] on button "Save item" at bounding box center [483, 241] width 47 height 14
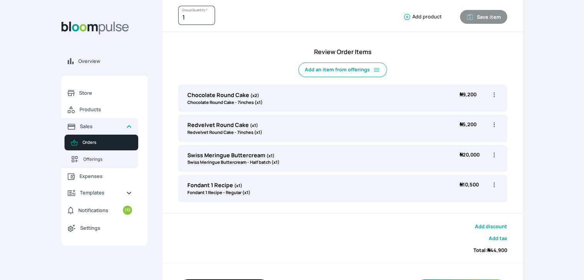
scroll to position [257, 0]
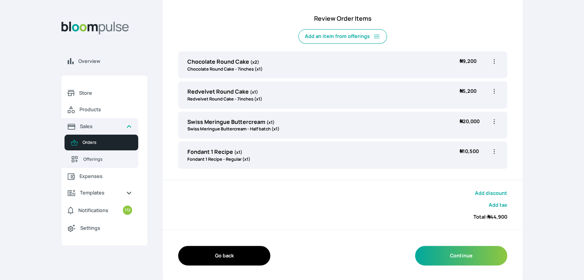
click at [492, 120] on icon "button" at bounding box center [494, 122] width 8 height 8
click at [458, 139] on span "Edit" at bounding box center [464, 138] width 55 height 8
type input "Swiss Meringue Buttercream"
select select "645c6260-b6bb-4351-a585-2a2a1086c83c"
select select "fc7654b8-93b9-411b-9412-103ccf3fe3bb"
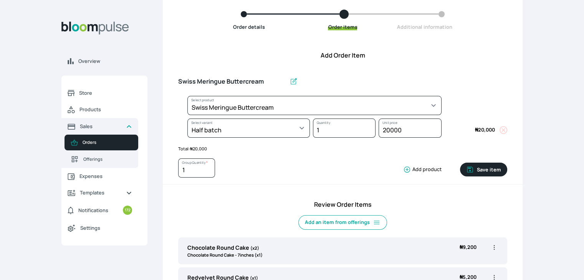
scroll to position [27, 0]
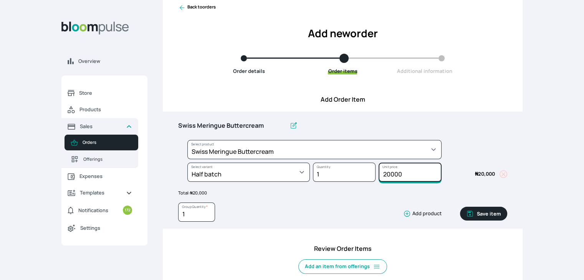
drag, startPoint x: 409, startPoint y: 175, endPoint x: 364, endPoint y: 171, distance: 45.1
click at [364, 171] on div "Select product * Cake Decoration for 8inches High Chocolate oil based Round Cak…" at bounding box center [342, 162] width 329 height 45
type input "10000"
click at [481, 209] on button "Save item" at bounding box center [483, 214] width 47 height 14
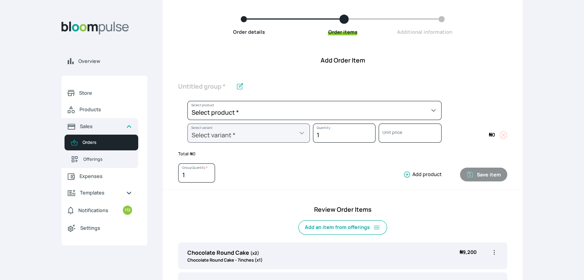
scroll to position [65, 0]
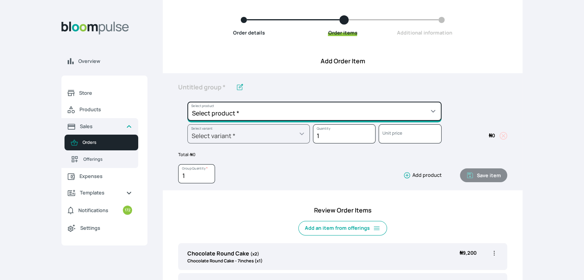
click at [342, 113] on select "Select product * Cake Decoration for 8inches High Chocolate oil based Round Cak…" at bounding box center [314, 111] width 254 height 19
select select "023b730d-bc46-477e-b7f7-d3522e7f455b"
click at [187, 102] on select "Select product * Cake Decoration for 8inches High Chocolate oil based Round Cak…" at bounding box center [314, 111] width 254 height 19
type input "Cake Decoration for 8inches High"
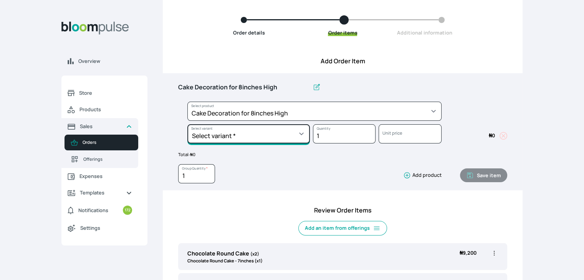
click at [273, 137] on select "Select variant * Basic Complex Regular" at bounding box center [248, 133] width 122 height 19
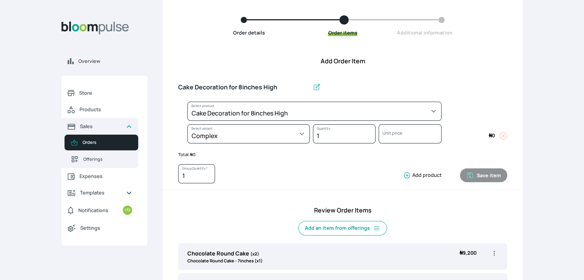
select select "023b730d-bc46-477e-b7f7-d3522e7f455b"
select select "dbb9cdde-0e9e-4f5c-891f-81d6220c5e38"
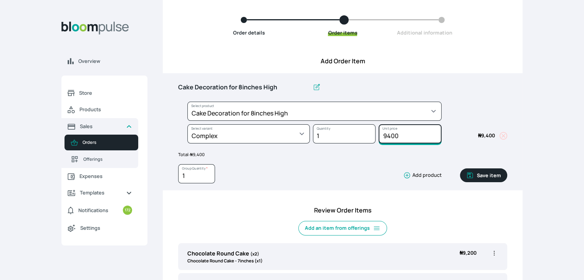
drag, startPoint x: 404, startPoint y: 137, endPoint x: 347, endPoint y: 127, distance: 57.7
click at [349, 127] on div "Select product * Cake Decoration for 8inches High Chocolate oil based Round Cak…" at bounding box center [342, 124] width 329 height 45
type input "15000"
click at [480, 173] on button "Save item" at bounding box center [483, 176] width 47 height 14
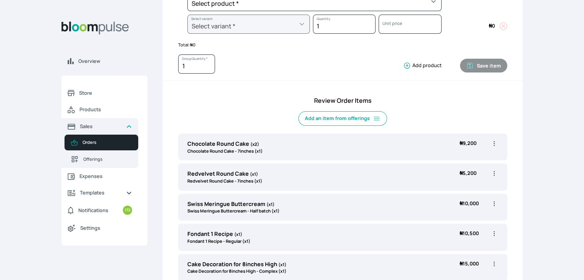
scroll to position [194, 0]
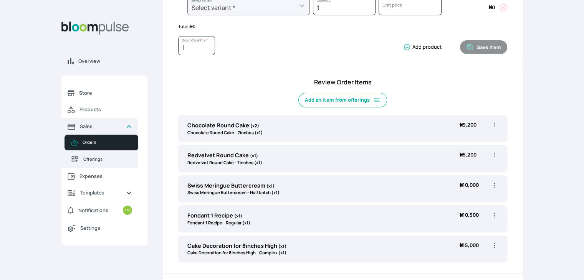
click at [493, 125] on icon "button" at bounding box center [494, 125] width 8 height 8
click at [459, 166] on span "Delete" at bounding box center [464, 169] width 55 height 8
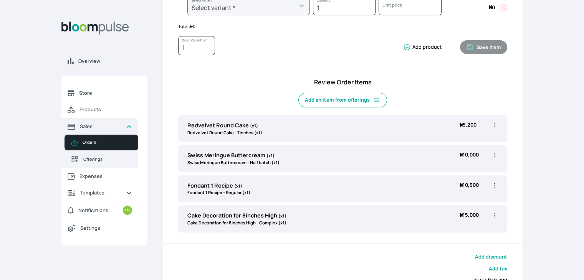
click at [495, 124] on icon "button" at bounding box center [494, 125] width 8 height 8
click at [474, 140] on span "Edit" at bounding box center [464, 141] width 55 height 8
type input "Redvelvet Round Cake"
select select "03a9c920-d373-4b55-9805-9de923defabf"
select select "821cfaab-f321-4864-a9e1-725c6dd7af33"
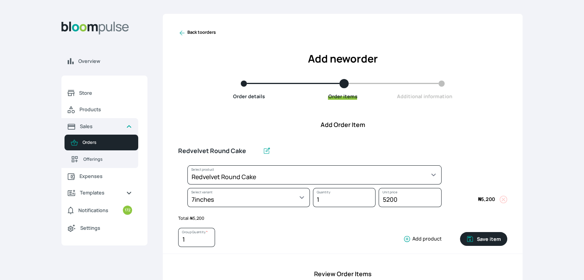
scroll to position [0, 0]
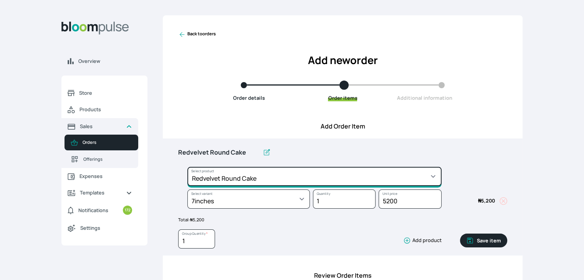
click at [427, 177] on select "Select product * Cake Decoration for 8inches High Chocolate oil based Round Cak…" at bounding box center [314, 176] width 254 height 19
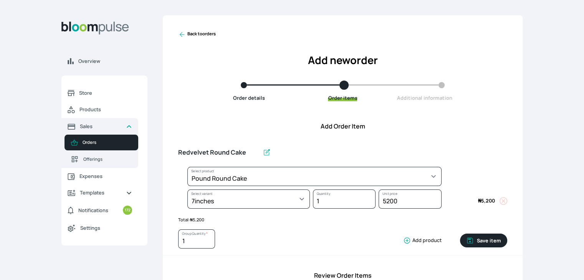
select select "a288c6ae-7a33-4d48-9e4d-feb53a4d1c56"
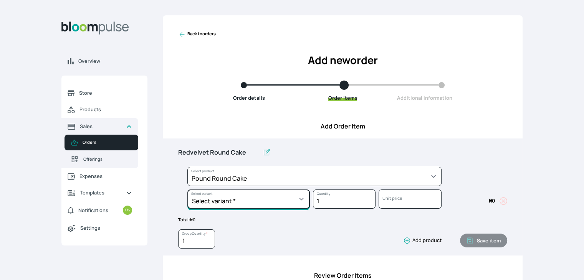
click at [261, 198] on select "Select variant * 10inches 11inches 12inches 13inches 14inches 6inches 7inches 8…" at bounding box center [248, 199] width 122 height 19
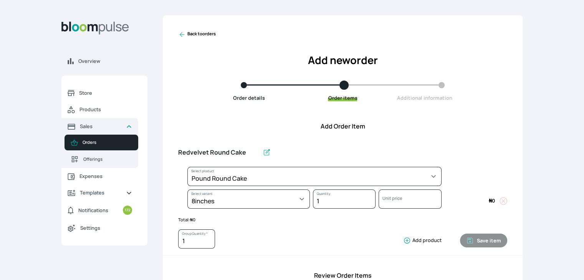
select select "a288c6ae-7a33-4d48-9e4d-feb53a4d1c56"
select select "4fe2a9c9-035d-4f81-9445-33615b141a5d"
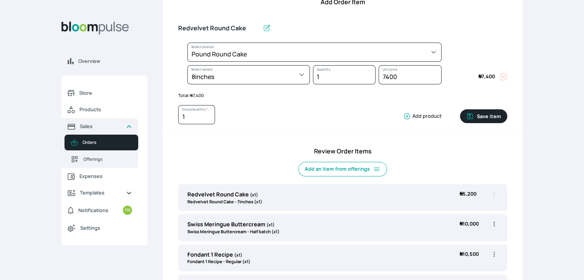
scroll to position [126, 0]
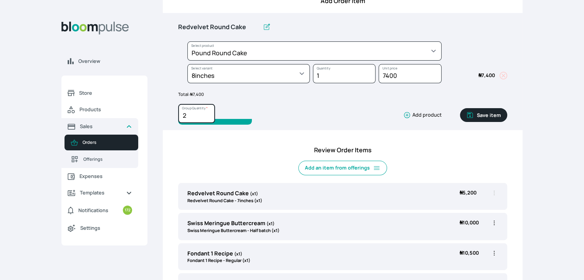
click at [209, 112] on input "2" at bounding box center [196, 113] width 37 height 19
click at [209, 112] on input "3" at bounding box center [196, 113] width 37 height 19
type input "4"
click at [209, 112] on input "4" at bounding box center [196, 113] width 37 height 19
click at [492, 112] on button "Save item" at bounding box center [483, 115] width 47 height 14
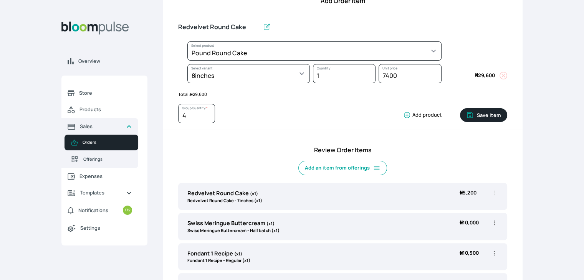
type input "1"
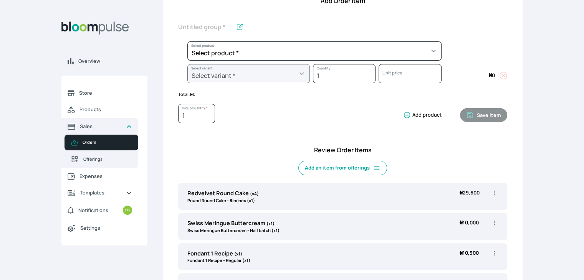
click at [494, 223] on icon "button" at bounding box center [494, 223] width 8 height 8
click at [472, 265] on span "Delete" at bounding box center [464, 267] width 55 height 8
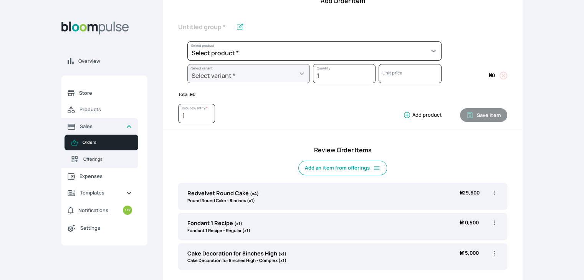
click at [493, 222] on icon "button" at bounding box center [494, 223] width 8 height 8
click at [463, 238] on span "Edit" at bounding box center [464, 239] width 55 height 8
type input "Fondant 1 Recipe"
select select "8010db02-07cd-44bd-8936-1cca38eae19c"
select select "42ad62f1-0410-4207-9b65-65b7136d5369"
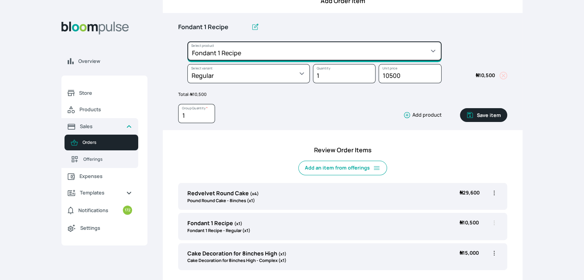
click at [277, 51] on select "Select product * Cake Decoration for 8inches High Chocolate oil based Round Cak…" at bounding box center [314, 50] width 254 height 19
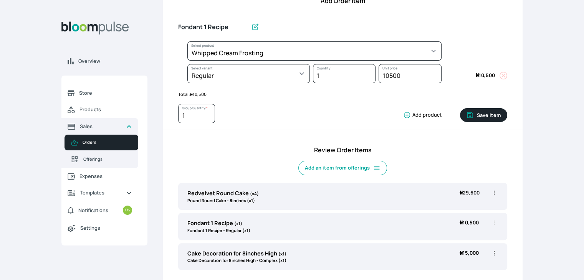
select select "83f82b0c-44eb-4ac8-bd97-27faddcd7e30"
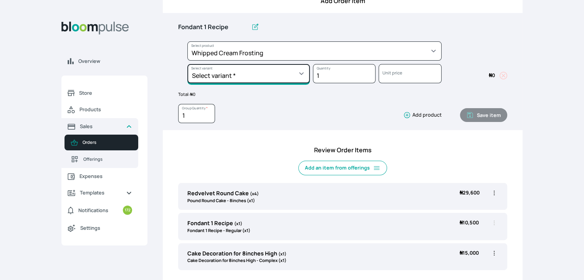
click at [273, 79] on select "Select variant * 1 cup 2 cups 3 cups 4 cups" at bounding box center [248, 73] width 122 height 19
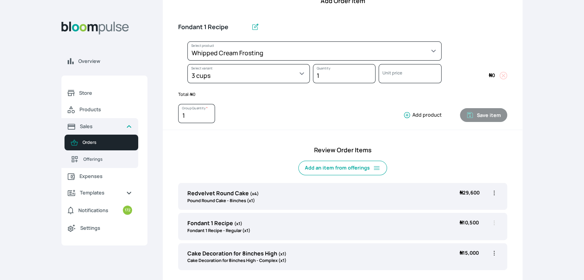
select select "83f82b0c-44eb-4ac8-bd97-27faddcd7e30"
select select "fde2ff08-7291-4fbf-b13d-84aa5027fb42"
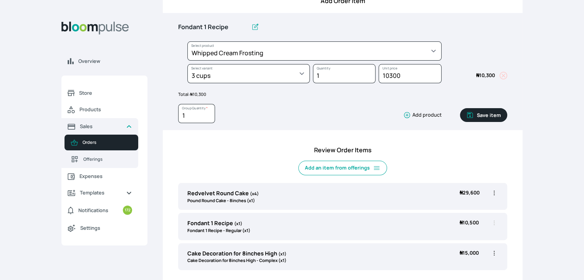
click at [501, 112] on button "Save item" at bounding box center [483, 115] width 47 height 14
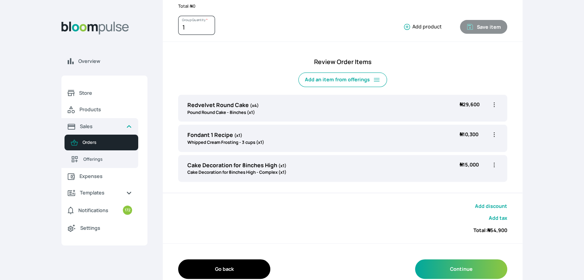
scroll to position [227, 0]
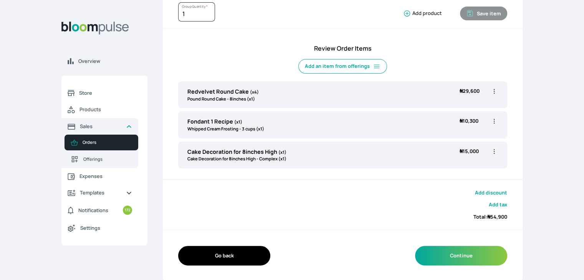
click at [495, 154] on icon "button" at bounding box center [494, 152] width 8 height 8
click at [465, 169] on span "Edit" at bounding box center [464, 168] width 55 height 8
type input "Cake Decoration for 8inches High"
select select "023b730d-bc46-477e-b7f7-d3522e7f455b"
select select "dbb9cdde-0e9e-4f5c-891f-81d6220c5e38"
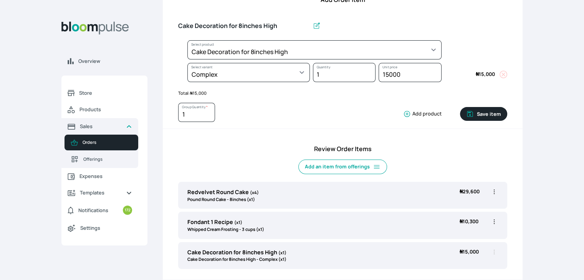
scroll to position [35, 0]
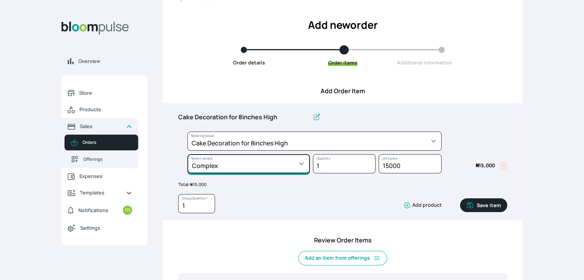
click at [296, 166] on select "Select variant * Basic Complex Regular" at bounding box center [248, 163] width 122 height 19
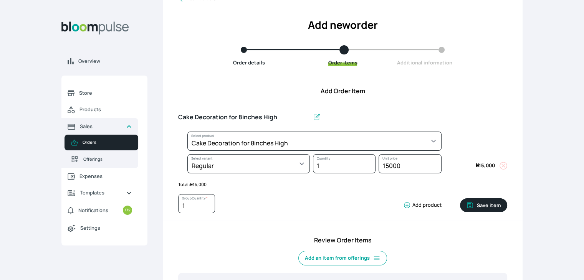
select select "023b730d-bc46-477e-b7f7-d3522e7f455b"
select select "13dbb06e-f851-45db-a0d6-3609ea7c0f11"
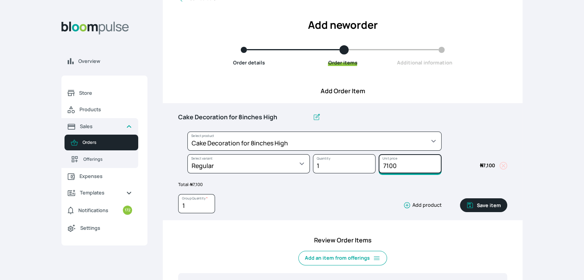
drag, startPoint x: 401, startPoint y: 167, endPoint x: 372, endPoint y: 157, distance: 30.8
click at [372, 157] on div "Select product * Cake Decoration for 8inches High Chocolate oil based Round Cak…" at bounding box center [342, 154] width 329 height 45
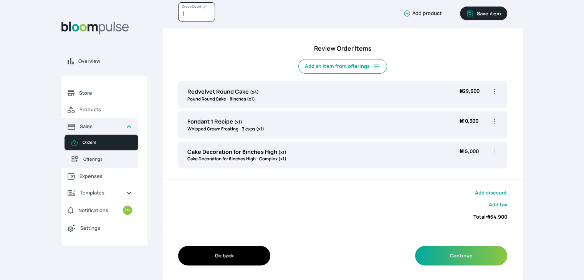
scroll to position [74, 0]
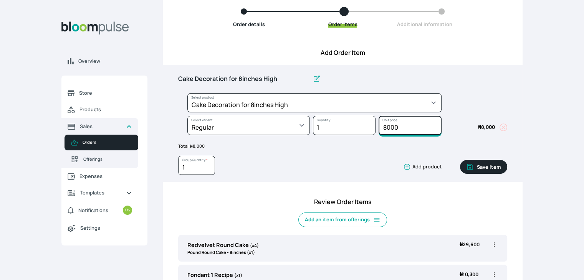
type input "8000"
click at [491, 166] on button "Save item" at bounding box center [483, 167] width 47 height 14
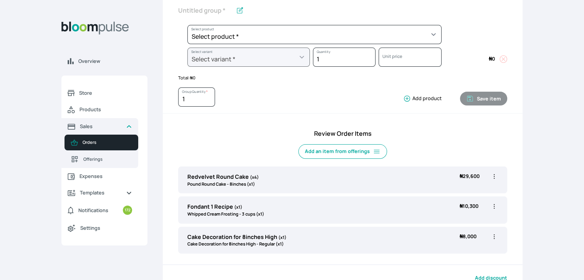
scroll to position [227, 0]
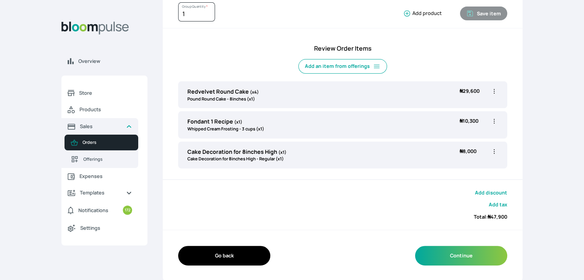
click at [492, 121] on icon "button" at bounding box center [494, 121] width 8 height 8
click at [461, 139] on span "Edit" at bounding box center [464, 138] width 55 height 8
type input "Fondant 1 Recipe"
select select "83f82b0c-44eb-4ac8-bd97-27faddcd7e30"
select select "fde2ff08-7291-4fbf-b13d-84aa5027fb42"
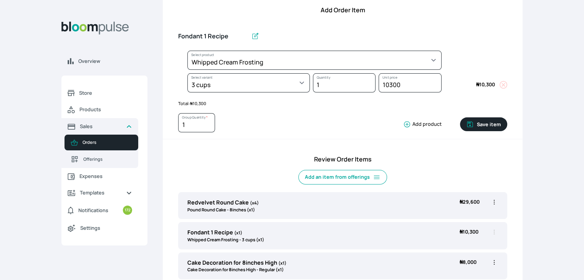
scroll to position [0, 0]
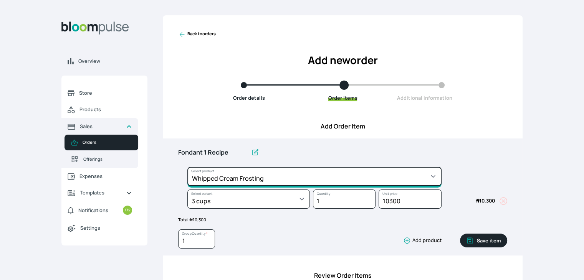
click at [336, 182] on select "Select product * Cake Decoration for 8inches High Chocolate oil based Round Cak…" at bounding box center [314, 176] width 254 height 19
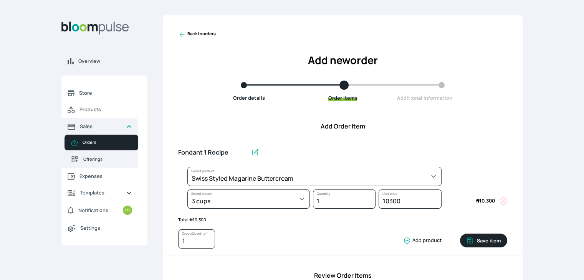
select select "29678cd3-d1fd-425d-821b-daa238671f95"
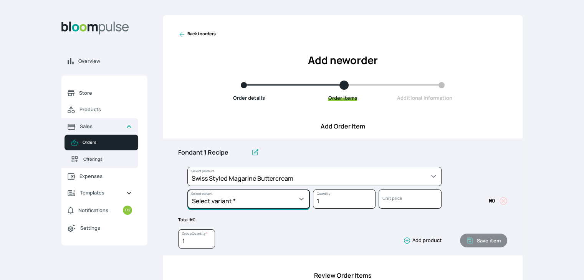
click at [289, 199] on select "Select variant * 1 batch Half batch" at bounding box center [248, 199] width 122 height 19
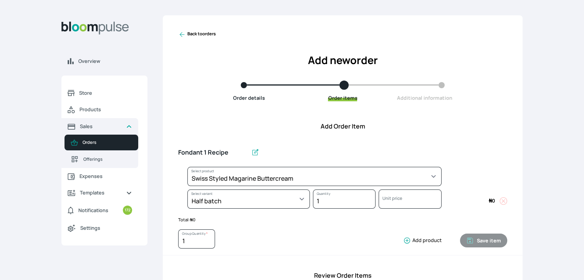
select select "29678cd3-d1fd-425d-821b-daa238671f95"
select select "6b7023ea-7c55-452e-97ce-0960a0edd113"
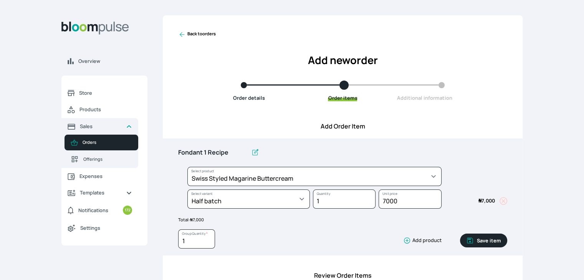
click at [482, 240] on button "Save item" at bounding box center [483, 241] width 47 height 14
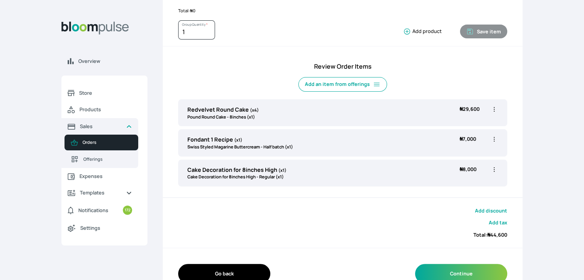
scroll to position [203, 0]
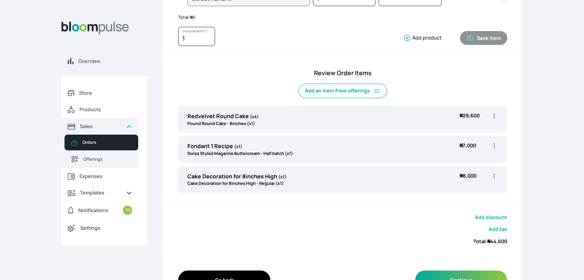
click at [493, 145] on icon "button" at bounding box center [494, 146] width 8 height 8
click at [464, 191] on span "Delete" at bounding box center [464, 190] width 55 height 8
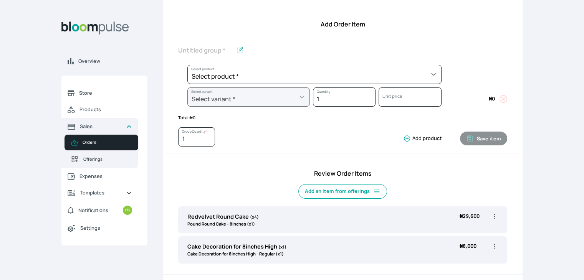
scroll to position [82, 0]
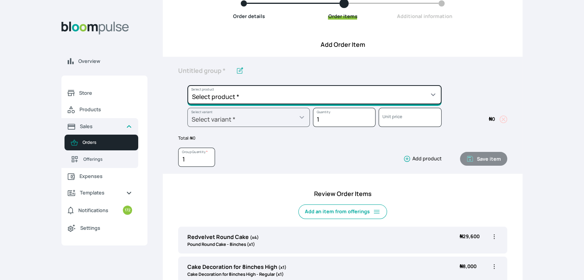
click at [435, 93] on select "Select product * Cake Decoration for 8inches High Chocolate oil based Round Cak…" at bounding box center [314, 94] width 254 height 19
select select "29678cd3-d1fd-425d-821b-daa238671f95"
click at [187, 85] on select "Select product * Cake Decoration for 8inches High Chocolate oil based Round Cak…" at bounding box center [314, 94] width 254 height 19
type input "Swiss Styled Magarine Buttercream"
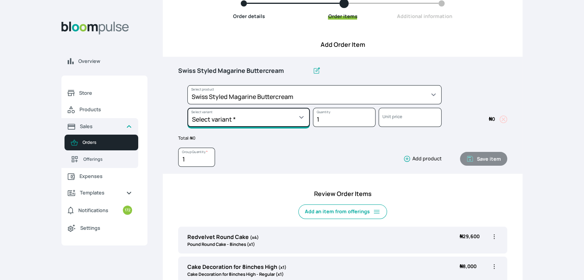
click at [301, 117] on select "Select variant * 1 batch Half batch" at bounding box center [248, 117] width 122 height 19
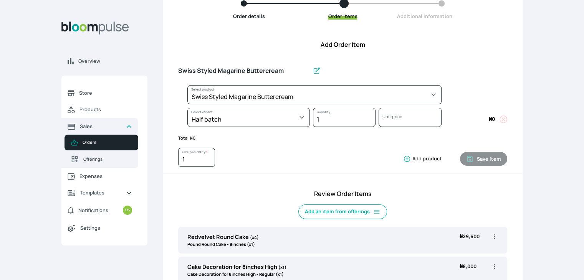
select select "29678cd3-d1fd-425d-821b-daa238671f95"
select select "6b7023ea-7c55-452e-97ce-0960a0edd113"
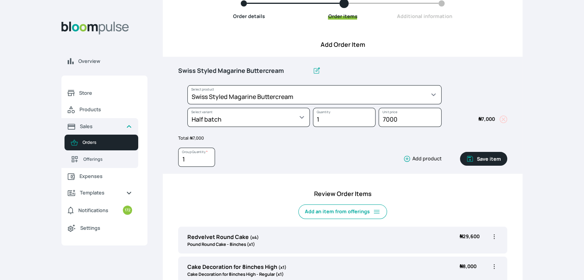
click at [496, 159] on button "Save item" at bounding box center [483, 159] width 47 height 14
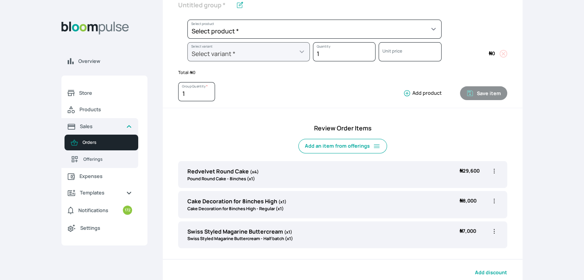
scroll to position [227, 0]
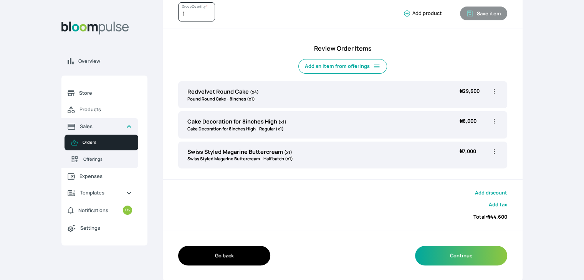
click at [490, 89] on span "₦ 29,600" at bounding box center [475, 95] width 31 height 15
click at [491, 90] on icon "button" at bounding box center [494, 92] width 8 height 8
click at [460, 103] on span "Edit" at bounding box center [464, 107] width 55 height 8
type input "Redvelvet Round Cake"
type input "4"
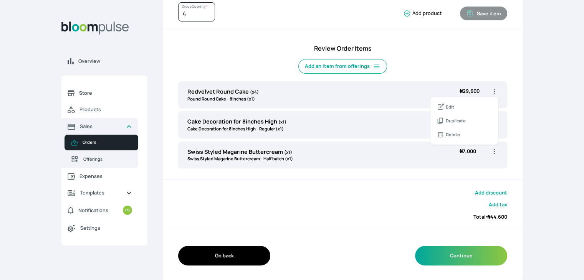
select select "a288c6ae-7a33-4d48-9e4d-feb53a4d1c56"
select select "4fe2a9c9-035d-4f81-9445-33615b141a5d"
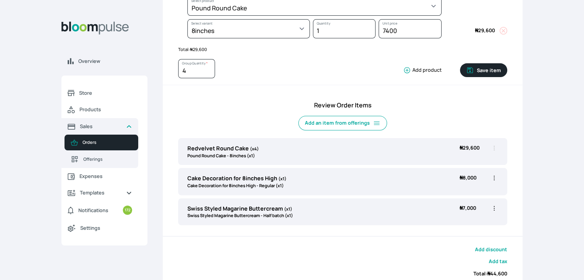
scroll to position [35, 0]
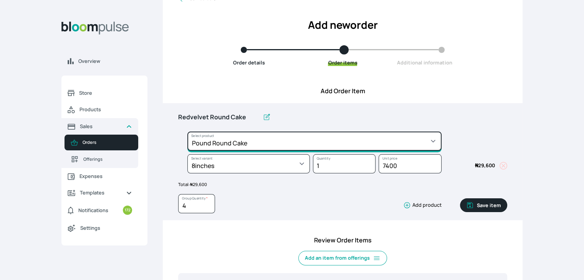
click at [287, 145] on select "Select product * Cake Decoration for 8inches High Chocolate oil based Round Cak…" at bounding box center [314, 141] width 254 height 19
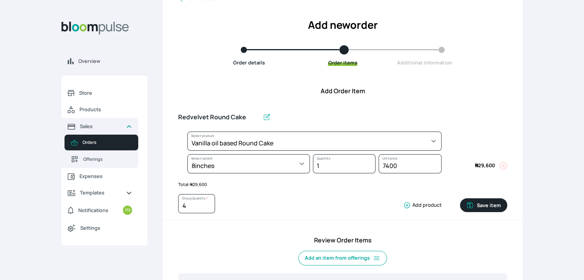
select select "49426e7e-6d78-4aff-80b2-0dfc408de078"
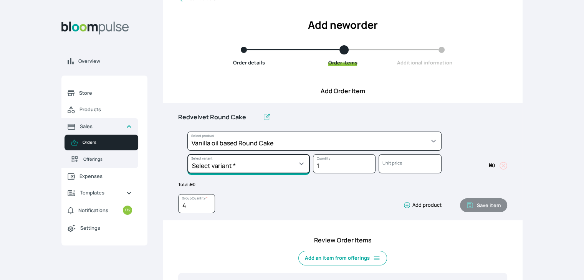
click at [285, 167] on select "Select variant * 10inches 11inches 12inches 6inches 7inches 8inches 9inches" at bounding box center [248, 163] width 122 height 19
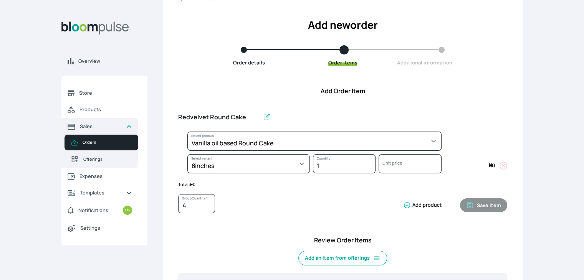
select select "49426e7e-6d78-4aff-80b2-0dfc408de078"
select select "521b5e78-dac1-445e-a6e7-266adeee2241"
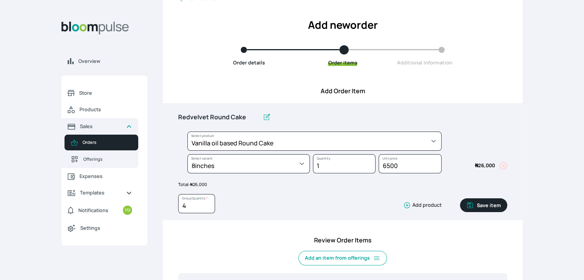
click at [488, 205] on button "Save item" at bounding box center [483, 206] width 47 height 14
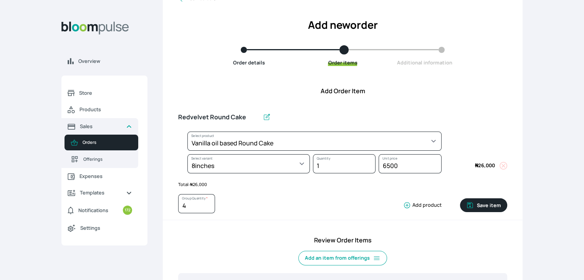
type input "1"
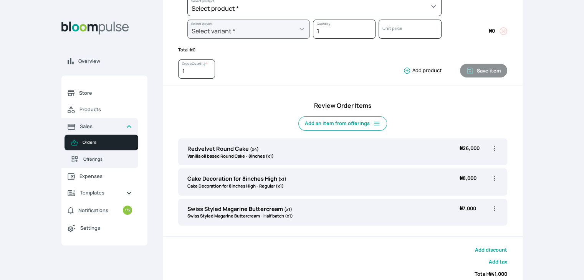
scroll to position [151, 0]
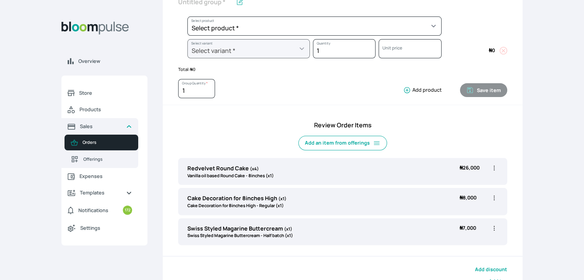
click at [494, 228] on icon "button" at bounding box center [494, 229] width 8 height 8
click at [454, 244] on span "Edit" at bounding box center [464, 244] width 55 height 8
type input "Swiss Styled Magarine Buttercream"
select select "29678cd3-d1fd-425d-821b-daa238671f95"
select select "6b7023ea-7c55-452e-97ce-0960a0edd113"
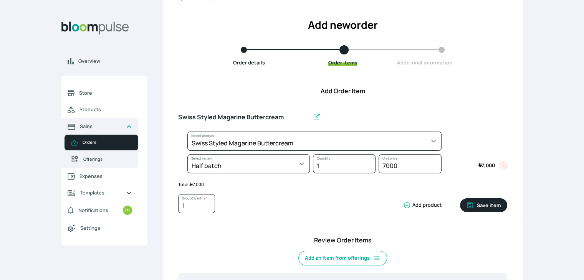
scroll to position [35, 0]
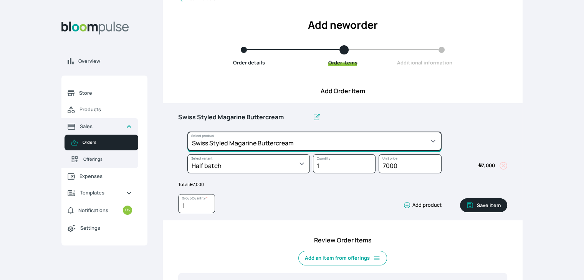
click at [319, 144] on select "Select product * Cake Decoration for 8inches High Chocolate oil based Round Cak…" at bounding box center [314, 141] width 254 height 19
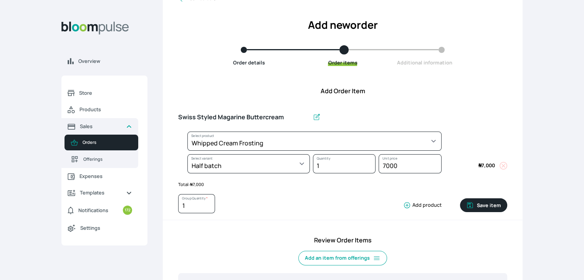
select select "83f82b0c-44eb-4ac8-bd97-27faddcd7e30"
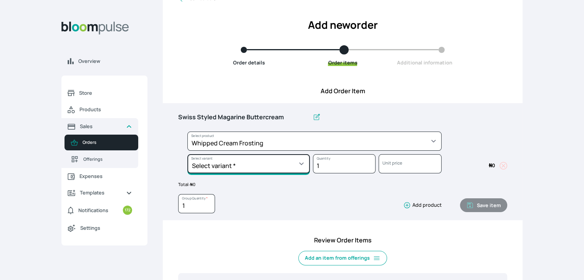
click at [270, 164] on select "Select variant * 1 cup 2 cups 3 cups 4 cups" at bounding box center [248, 163] width 122 height 19
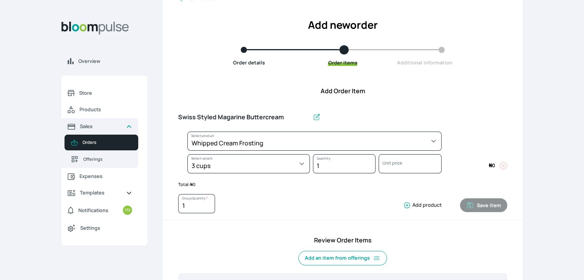
select select "83f82b0c-44eb-4ac8-bd97-27faddcd7e30"
select select "fde2ff08-7291-4fbf-b13d-84aa5027fb42"
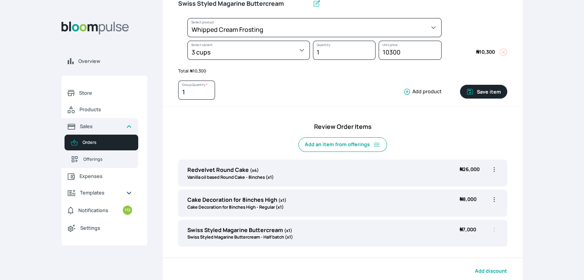
scroll to position [151, 0]
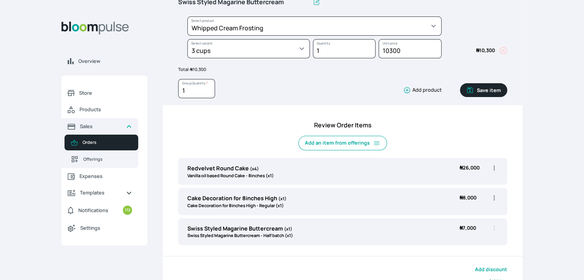
click at [488, 93] on button "Save item" at bounding box center [483, 90] width 47 height 14
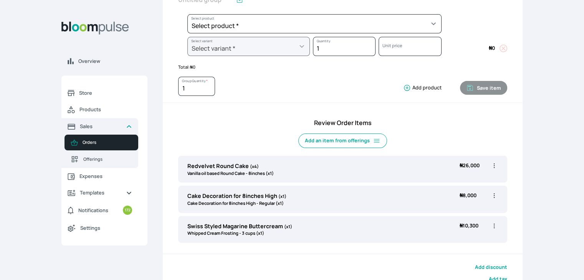
scroll to position [227, 0]
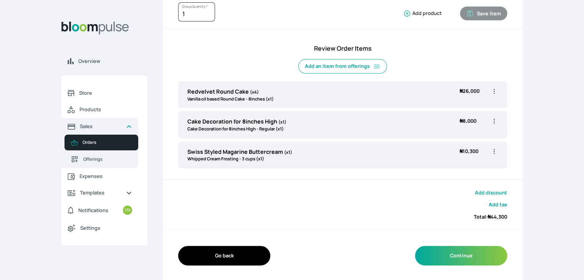
click at [494, 92] on icon "button" at bounding box center [494, 91] width 1 height 5
click at [459, 133] on span "Delete" at bounding box center [453, 135] width 14 height 7
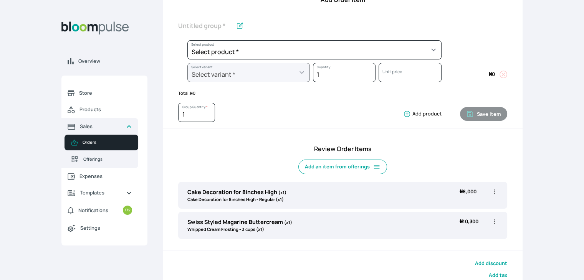
scroll to position [82, 0]
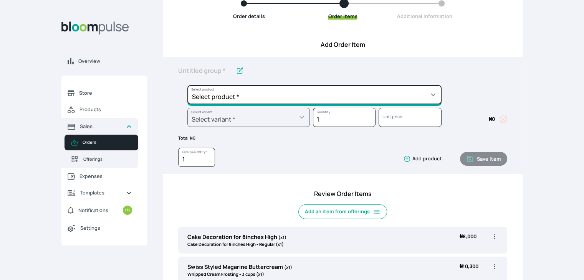
click at [404, 93] on select "Select product * Cake Decoration for 8inches High Chocolate oil based Round Cak…" at bounding box center [314, 94] width 254 height 19
select select "49426e7e-6d78-4aff-80b2-0dfc408de078"
click at [187, 85] on select "Select product * Cake Decoration for 8inches High Chocolate oil based Round Cak…" at bounding box center [314, 94] width 254 height 19
type input "Vanilla oil based Round Cake"
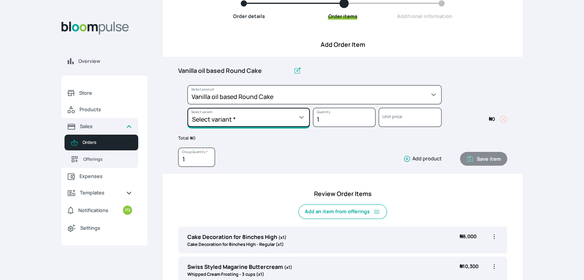
click at [258, 120] on select "Select variant * 10inches 11inches 12inches 6inches 7inches 8inches 9inches" at bounding box center [248, 117] width 122 height 19
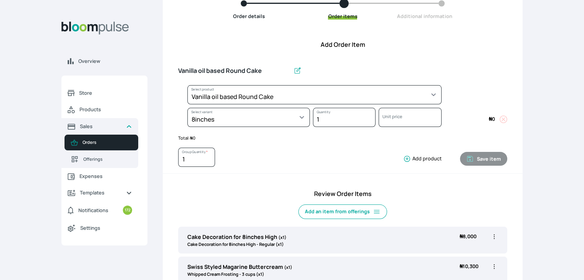
select select "49426e7e-6d78-4aff-80b2-0dfc408de078"
select select "521b5e78-dac1-445e-a6e7-266adeee2241"
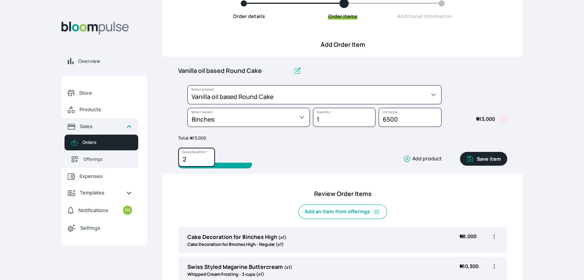
click at [207, 155] on input "2" at bounding box center [196, 157] width 37 height 19
click at [207, 155] on input "3" at bounding box center [196, 157] width 37 height 19
type input "4"
click at [207, 155] on input "4" at bounding box center [196, 157] width 37 height 19
click at [480, 159] on button "Save item" at bounding box center [483, 159] width 47 height 14
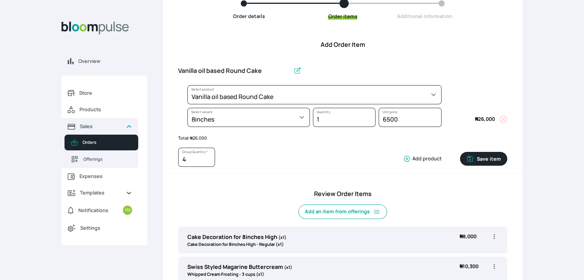
type input "1"
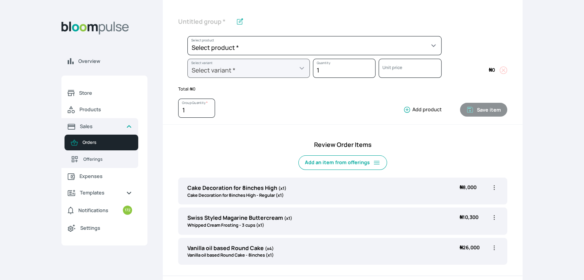
scroll to position [197, 0]
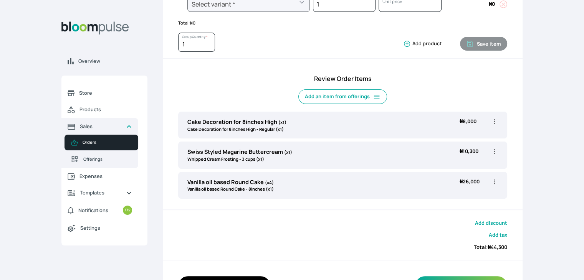
click at [495, 151] on icon "button" at bounding box center [494, 152] width 8 height 8
click at [464, 194] on span "Delete" at bounding box center [464, 196] width 55 height 8
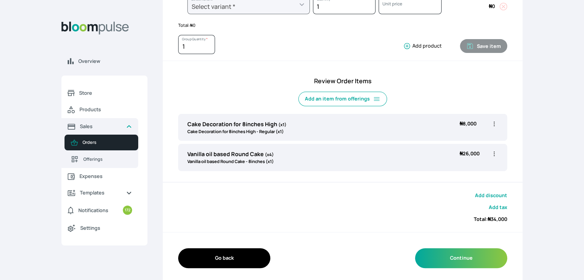
scroll to position [43, 0]
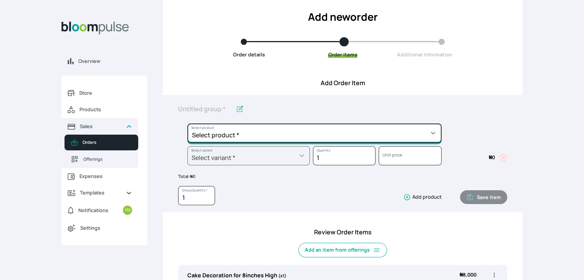
click at [275, 139] on select "Select product * Cake Decoration for 8inches High Chocolate oil based Round Cak…" at bounding box center [314, 133] width 254 height 19
select select "83f82b0c-44eb-4ac8-bd97-27faddcd7e30"
click at [187, 124] on select "Select product * Cake Decoration for 8inches High Chocolate oil based Round Cak…" at bounding box center [314, 133] width 254 height 19
type input "Whipped Cream Frosting"
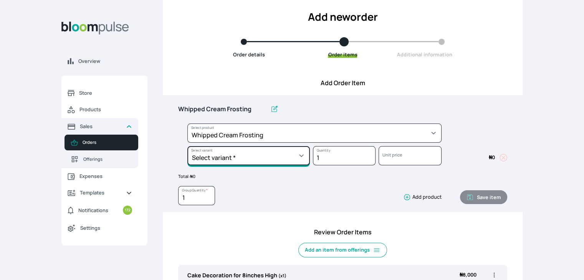
click at [288, 153] on select "Select variant * 1 cup 2 cups 3 cups 4 cups" at bounding box center [248, 155] width 122 height 19
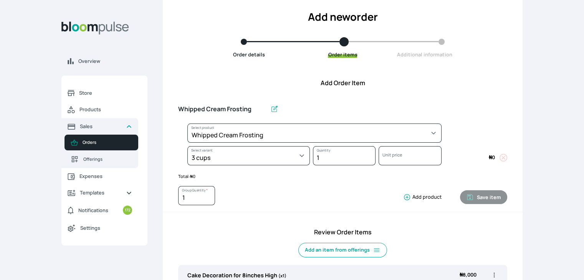
select select "83f82b0c-44eb-4ac8-bd97-27faddcd7e30"
select select "fde2ff08-7291-4fbf-b13d-84aa5027fb42"
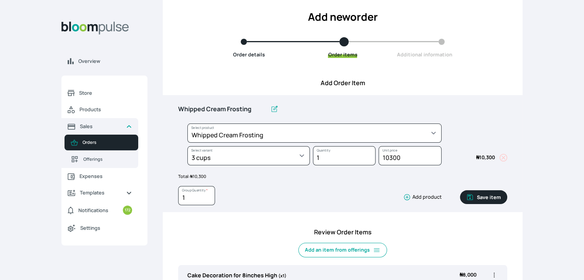
click at [482, 195] on button "Save item" at bounding box center [483, 197] width 47 height 14
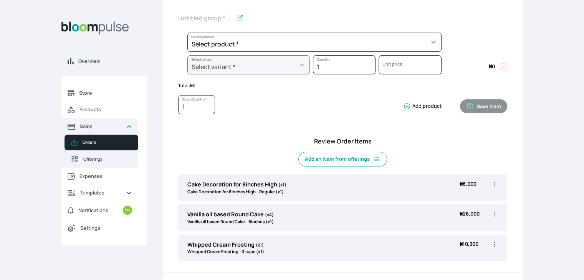
scroll to position [227, 0]
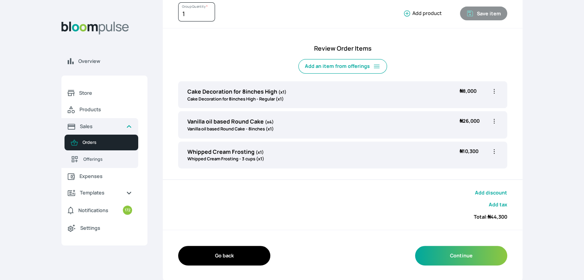
click at [494, 120] on icon "button" at bounding box center [494, 121] width 8 height 8
click at [455, 138] on span "Edit" at bounding box center [464, 138] width 55 height 8
type input "Vanilla oil based Round Cake"
type input "4"
select select "49426e7e-6d78-4aff-80b2-0dfc408de078"
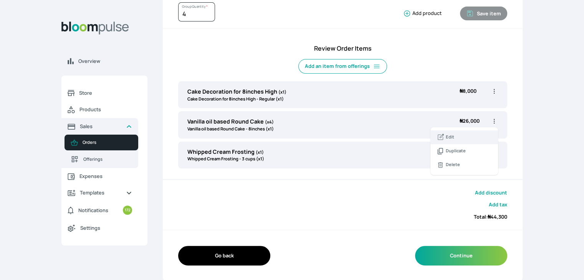
select select "521b5e78-dac1-445e-a6e7-266adeee2241"
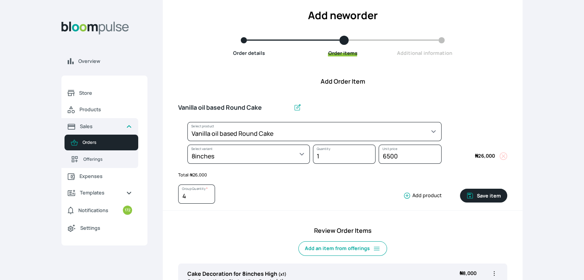
scroll to position [35, 0]
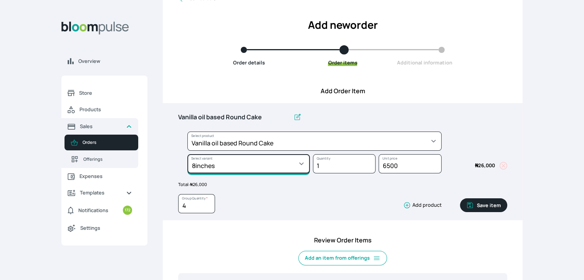
click at [253, 165] on select "Select variant * 10inches 11inches 12inches 6inches 7inches 8inches 9inches" at bounding box center [248, 163] width 122 height 19
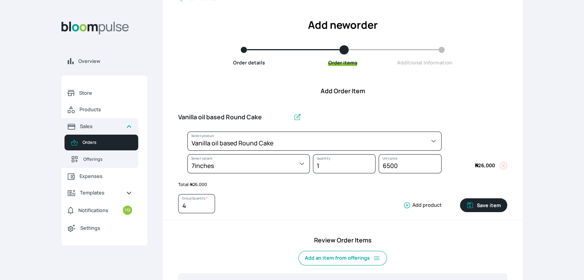
select select "49426e7e-6d78-4aff-80b2-0dfc408de078"
select select "d02a4e13-2478-466f-96bc-6b72e1cb349e"
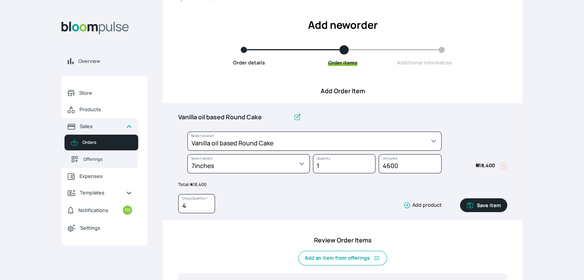
click at [485, 207] on button "Save item" at bounding box center [483, 206] width 47 height 14
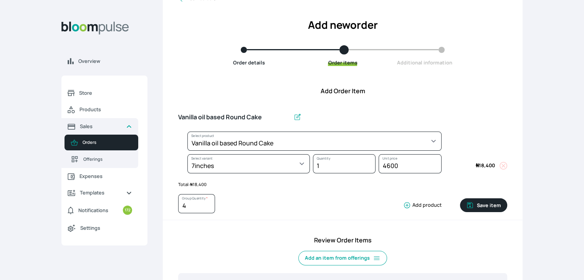
type input "1"
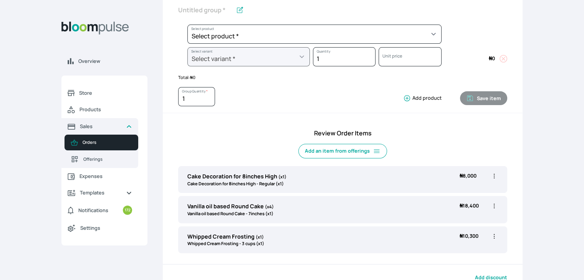
scroll to position [227, 0]
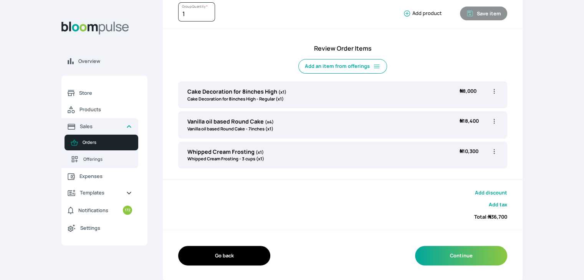
click at [495, 121] on icon "button" at bounding box center [494, 121] width 8 height 8
click at [456, 138] on span "Edit" at bounding box center [464, 138] width 55 height 8
type input "Vanilla oil based Round Cake"
type input "4"
select select "49426e7e-6d78-4aff-80b2-0dfc408de078"
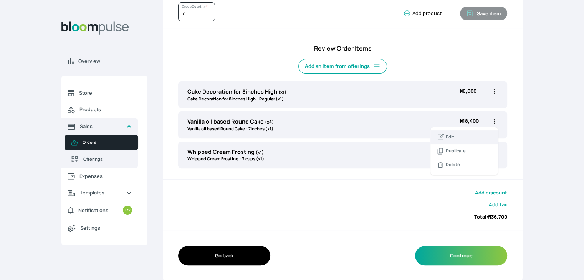
select select "d02a4e13-2478-466f-96bc-6b72e1cb349e"
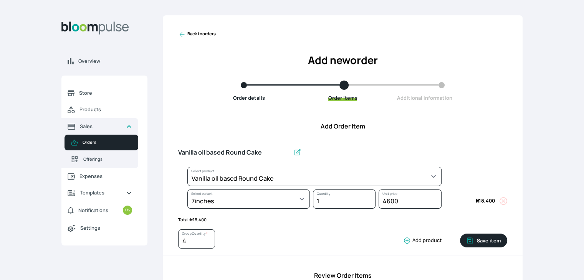
scroll to position [0, 0]
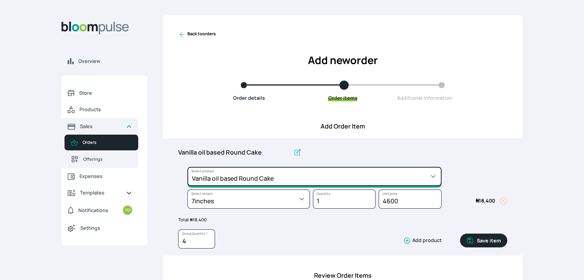
click at [309, 181] on select "Select product * Cake Decoration for 8inches High Chocolate oil based Round Cak…" at bounding box center [314, 176] width 254 height 19
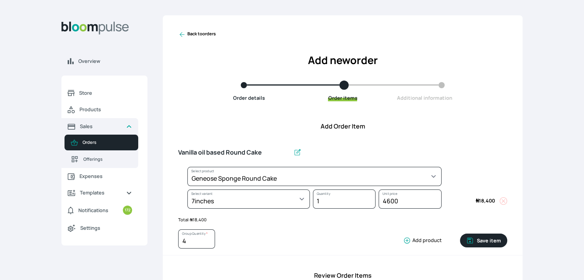
select select "b24192d5-2956-4cb8-b200-2f46c78a7fcf"
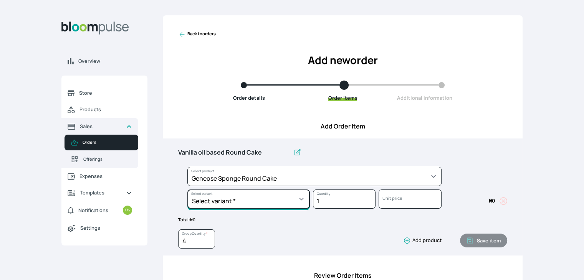
click at [282, 203] on select "Select variant * 10inches 11inches 12inches 13inches 14inches 6inches 7inches 8…" at bounding box center [248, 199] width 122 height 19
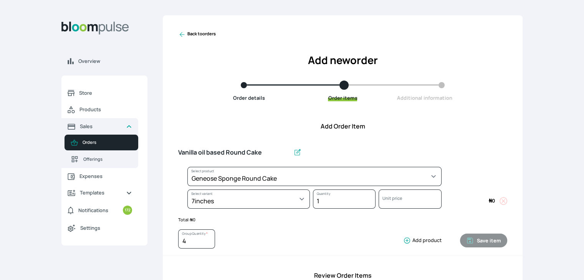
select select "b24192d5-2956-4cb8-b200-2f46c78a7fcf"
select select "307348e3-1457-4950-bb0b-3f7ce29f42c2"
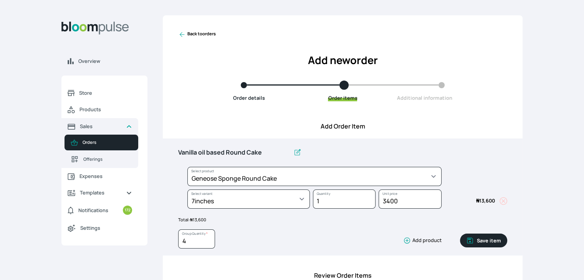
click at [486, 240] on button "Save item" at bounding box center [483, 241] width 47 height 14
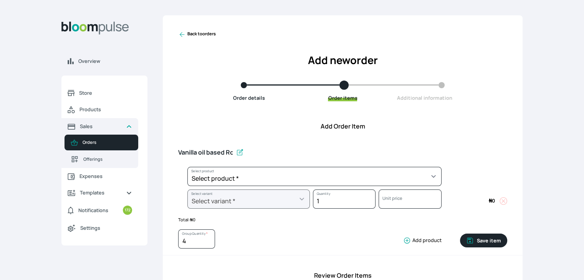
type input "1"
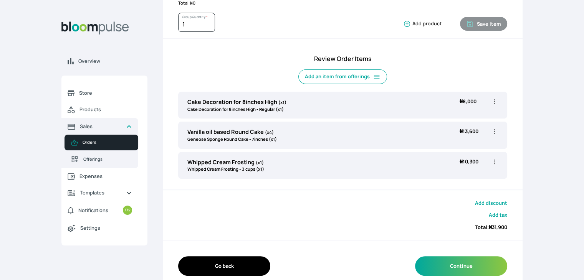
scroll to position [227, 0]
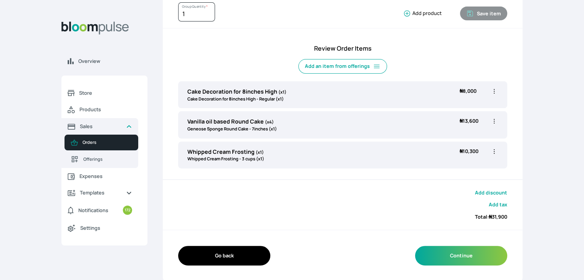
click at [493, 152] on icon "button" at bounding box center [494, 152] width 8 height 8
click at [468, 164] on span "Edit" at bounding box center [464, 168] width 55 height 8
type input "Whipped Cream Frosting"
select select "83f82b0c-44eb-4ac8-bd97-27faddcd7e30"
select select "fde2ff08-7291-4fbf-b13d-84aa5027fb42"
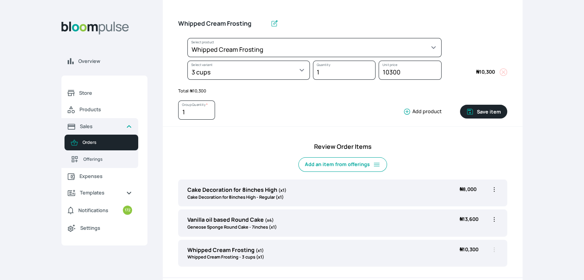
scroll to position [35, 0]
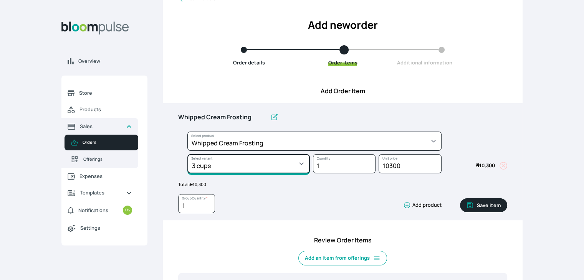
click at [264, 164] on select "Select variant * 1 cup 2 cups 3 cups 4 cups" at bounding box center [248, 163] width 122 height 19
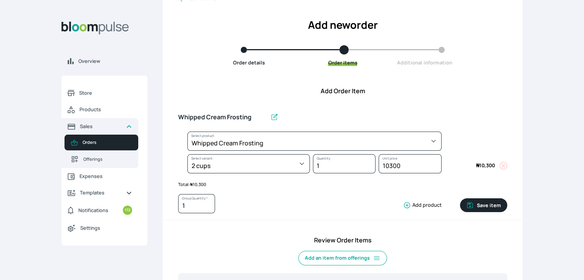
select select "83f82b0c-44eb-4ac8-bd97-27faddcd7e30"
select select "c32598fd-da48-43a0-ba15-76ca132400df"
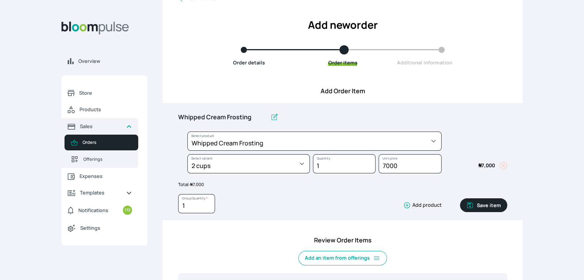
click at [490, 208] on button "Save item" at bounding box center [483, 206] width 47 height 14
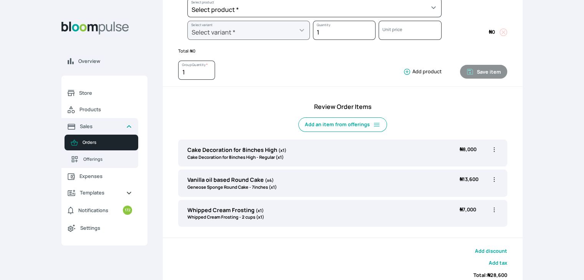
scroll to position [189, 0]
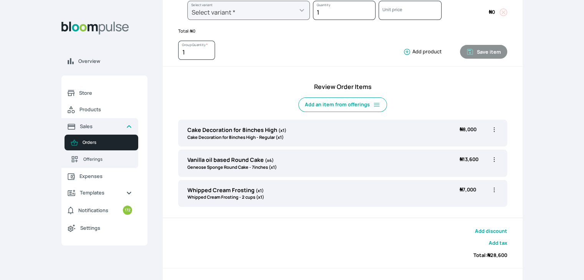
click at [494, 161] on icon "button" at bounding box center [494, 159] width 1 height 5
click at [457, 174] on span "Edit" at bounding box center [464, 176] width 55 height 8
type input "Vanilla oil based Round Cake"
type input "4"
select select "b24192d5-2956-4cb8-b200-2f46c78a7fcf"
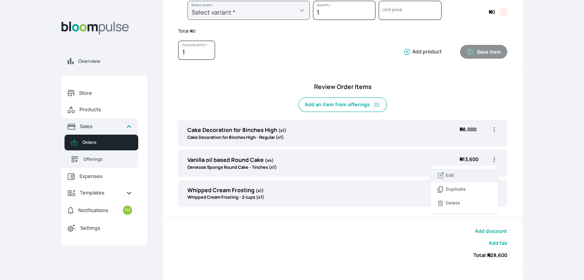
select select "307348e3-1457-4950-bb0b-3f7ce29f42c2"
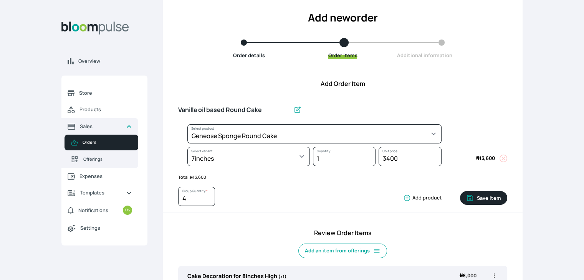
scroll to position [35, 0]
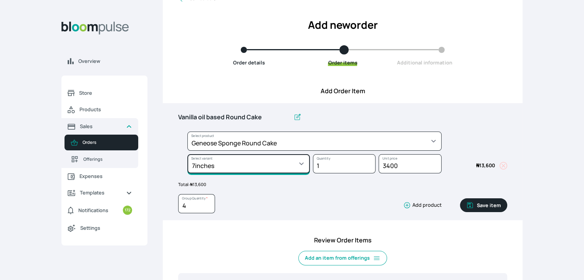
click at [296, 169] on select "Select variant * 10inches 11inches 12inches 13inches 14inches 6inches 7inches 8…" at bounding box center [248, 163] width 122 height 19
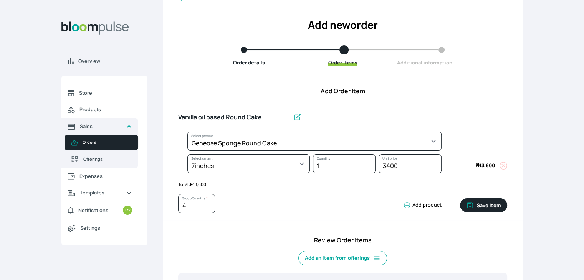
click at [237, 186] on p "Total: ₦ 13,600" at bounding box center [342, 185] width 329 height 7
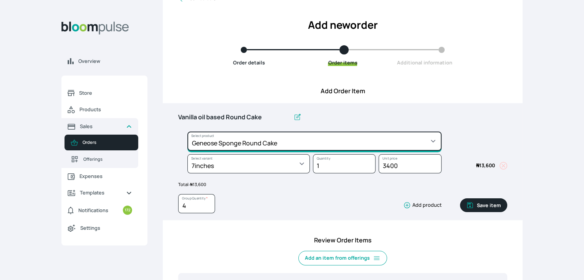
click at [249, 146] on select "Select product * Cake Decoration for 8inches High Chocolate oil based Round Cak…" at bounding box center [314, 141] width 254 height 19
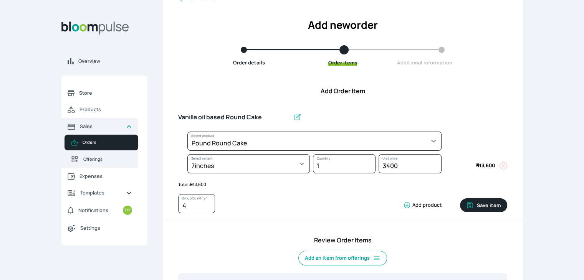
select select "a288c6ae-7a33-4d48-9e4d-feb53a4d1c56"
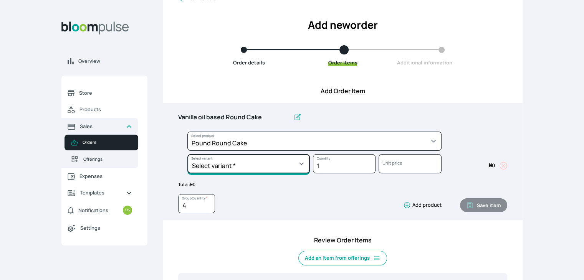
click at [278, 158] on select "Select variant * 10inches 11inches 12inches 13inches 14inches 6inches 7inches 8…" at bounding box center [248, 163] width 122 height 19
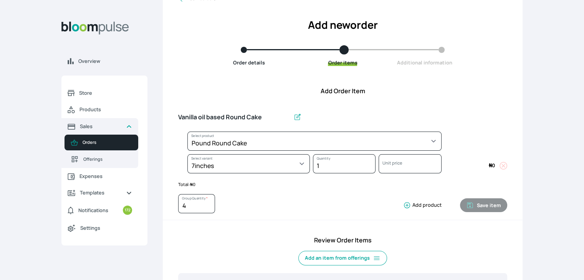
select select "a288c6ae-7a33-4d48-9e4d-feb53a4d1c56"
select select "19adb593-9bfa-4aca-8e71-2a95c6368711"
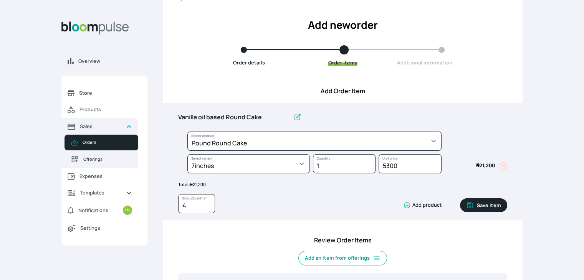
click at [490, 205] on button "Save item" at bounding box center [483, 206] width 47 height 14
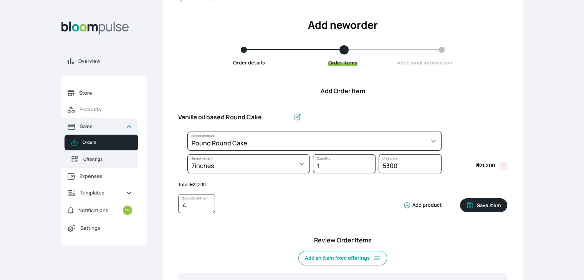
type input "1"
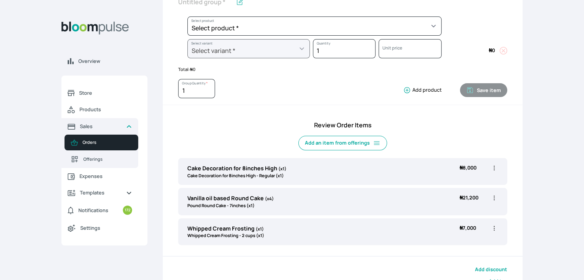
scroll to position [189, 0]
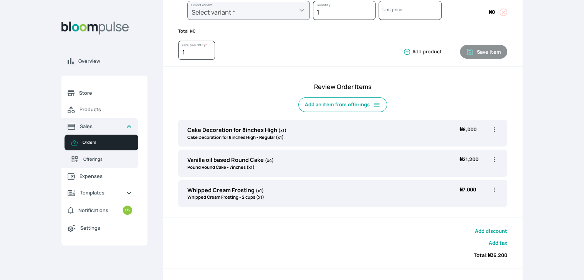
click at [493, 191] on icon "button" at bounding box center [494, 190] width 8 height 8
click at [464, 206] on span "Edit" at bounding box center [464, 206] width 55 height 8
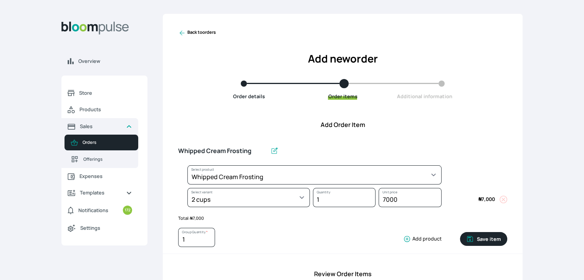
scroll to position [0, 0]
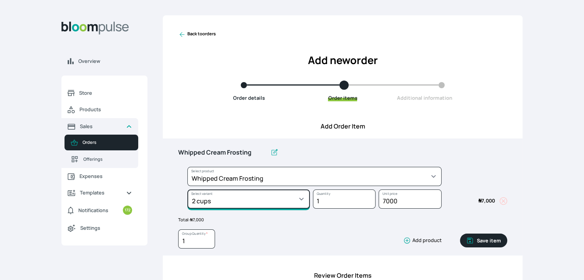
click at [265, 202] on select "Select variant * 1 cup 2 cups 3 cups 4 cups" at bounding box center [248, 199] width 122 height 19
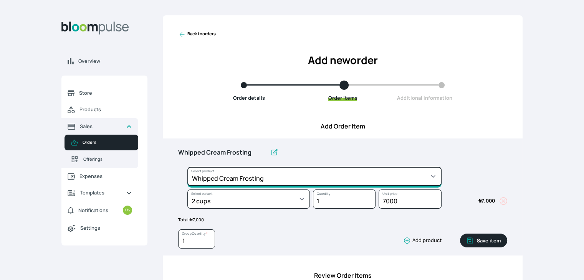
click at [271, 168] on select "Select product * Cake Decoration for 8inches High Chocolate oil based Round Cak…" at bounding box center [314, 176] width 254 height 19
click at [270, 177] on select "Select product * Cake Decoration for 8inches High Chocolate oil based Round Cak…" at bounding box center [314, 176] width 254 height 19
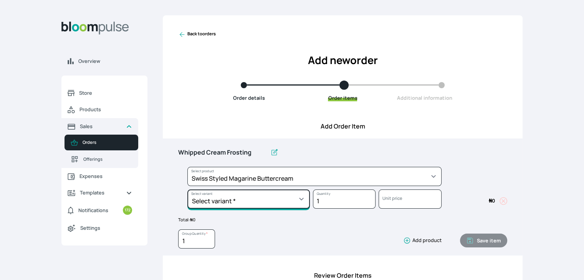
click at [256, 199] on select "Select variant * 1 batch Half batch" at bounding box center [248, 199] width 122 height 19
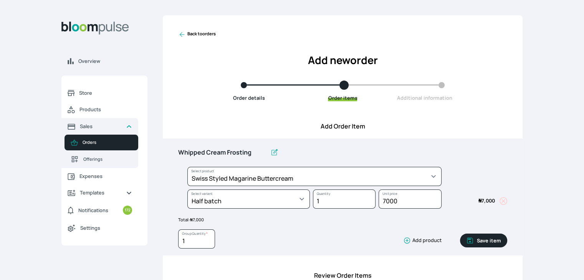
click at [485, 238] on button "Save item" at bounding box center [483, 241] width 47 height 14
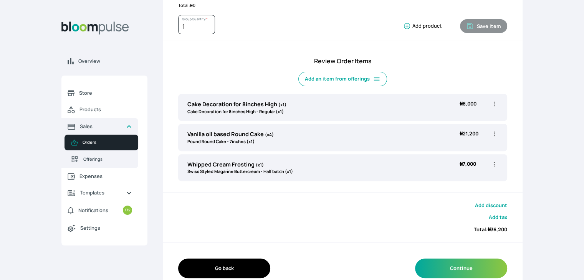
scroll to position [227, 0]
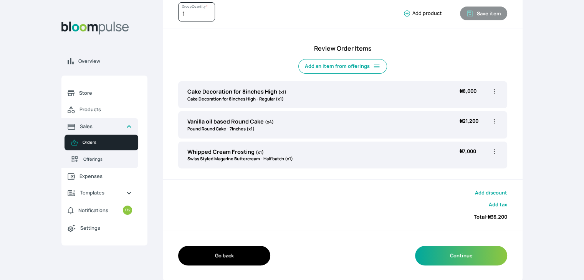
click at [493, 118] on icon "button" at bounding box center [494, 121] width 8 height 8
click at [449, 139] on span "Edit" at bounding box center [450, 137] width 8 height 7
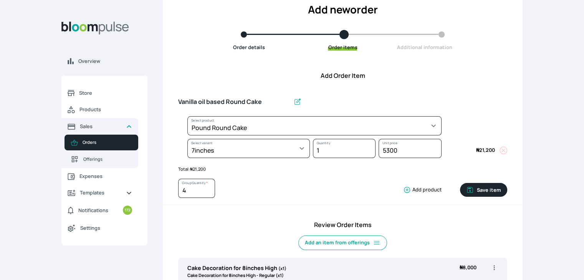
scroll to position [35, 0]
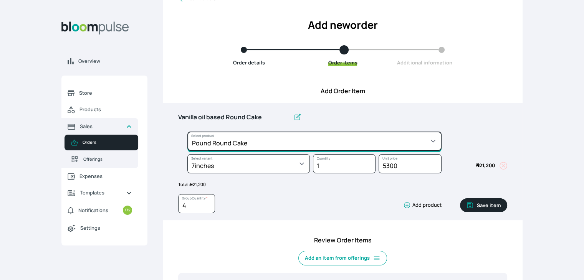
click at [261, 146] on select "Select product * Cake Decoration for 8inches High Chocolate oil based Round Cak…" at bounding box center [314, 141] width 254 height 19
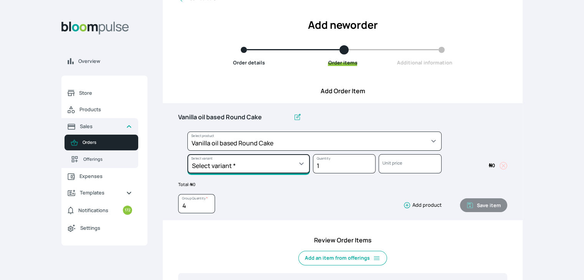
click at [299, 166] on select "Select variant * 10inches 11inches 12inches 6inches 7inches 8inches 9inches" at bounding box center [248, 163] width 122 height 19
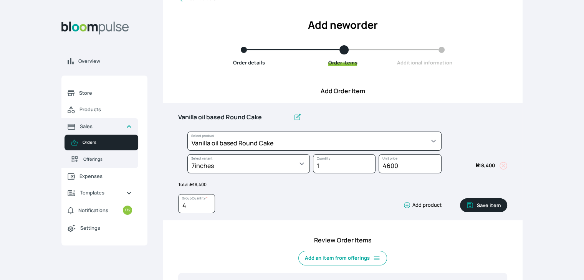
click at [493, 209] on button "Save item" at bounding box center [483, 206] width 47 height 14
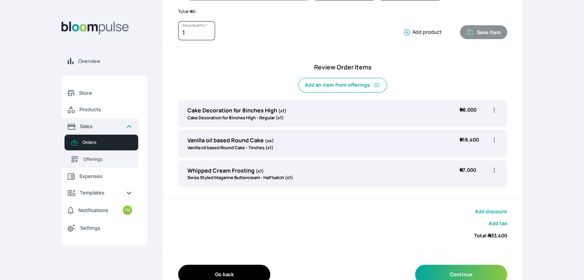
scroll to position [227, 0]
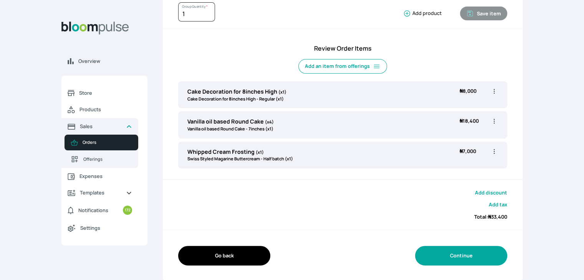
click at [452, 257] on button "Continue" at bounding box center [461, 256] width 92 height 20
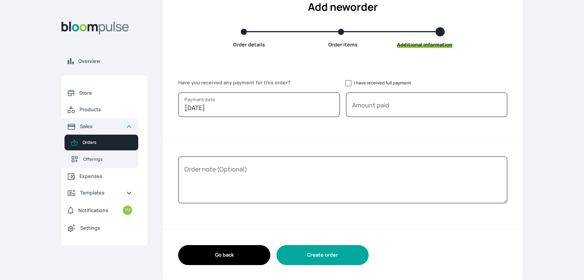
click at [327, 258] on button "Create order" at bounding box center [322, 255] width 92 height 20
